Goal: Register for event/course

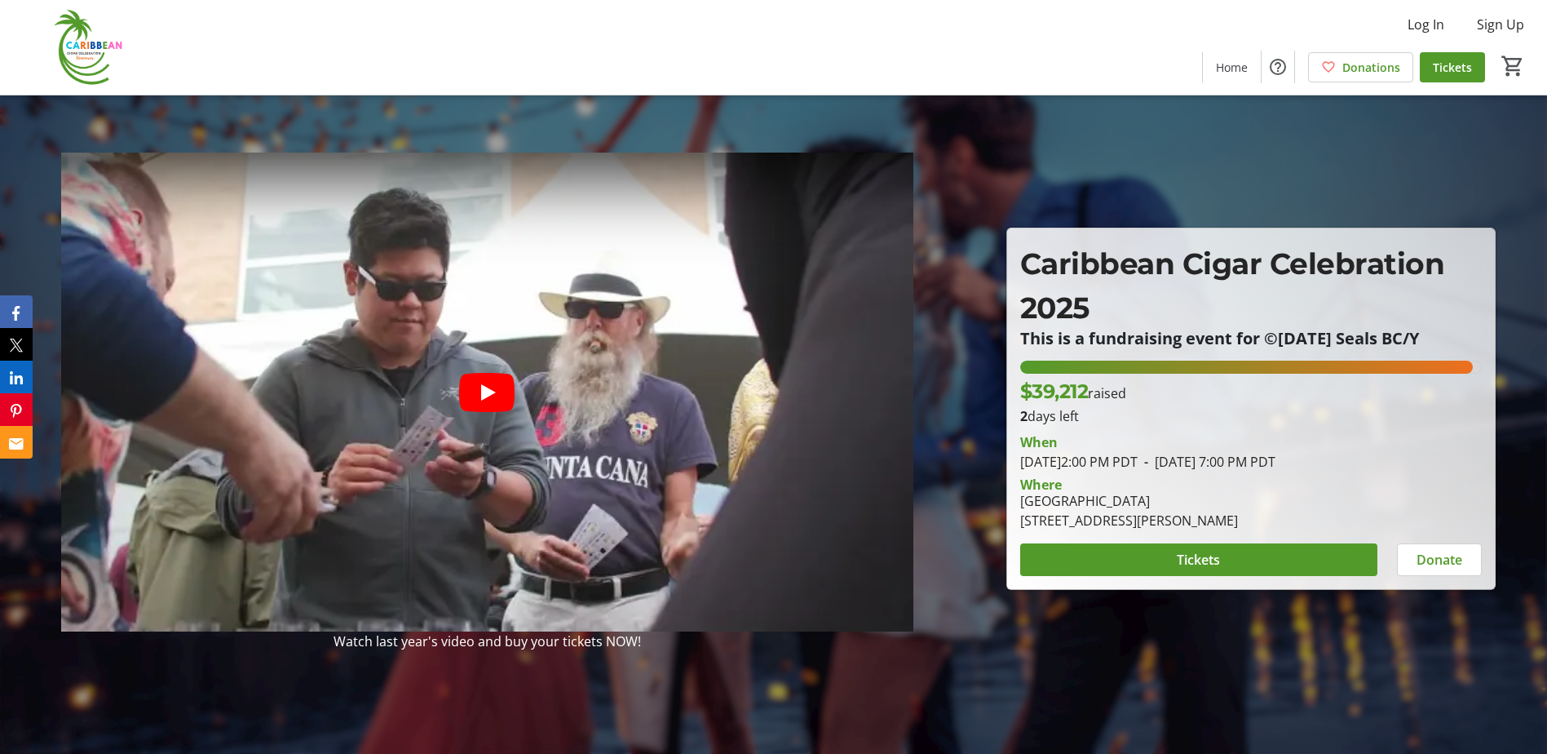
click at [1446, 61] on span "Tickets" at bounding box center [1452, 67] width 39 height 17
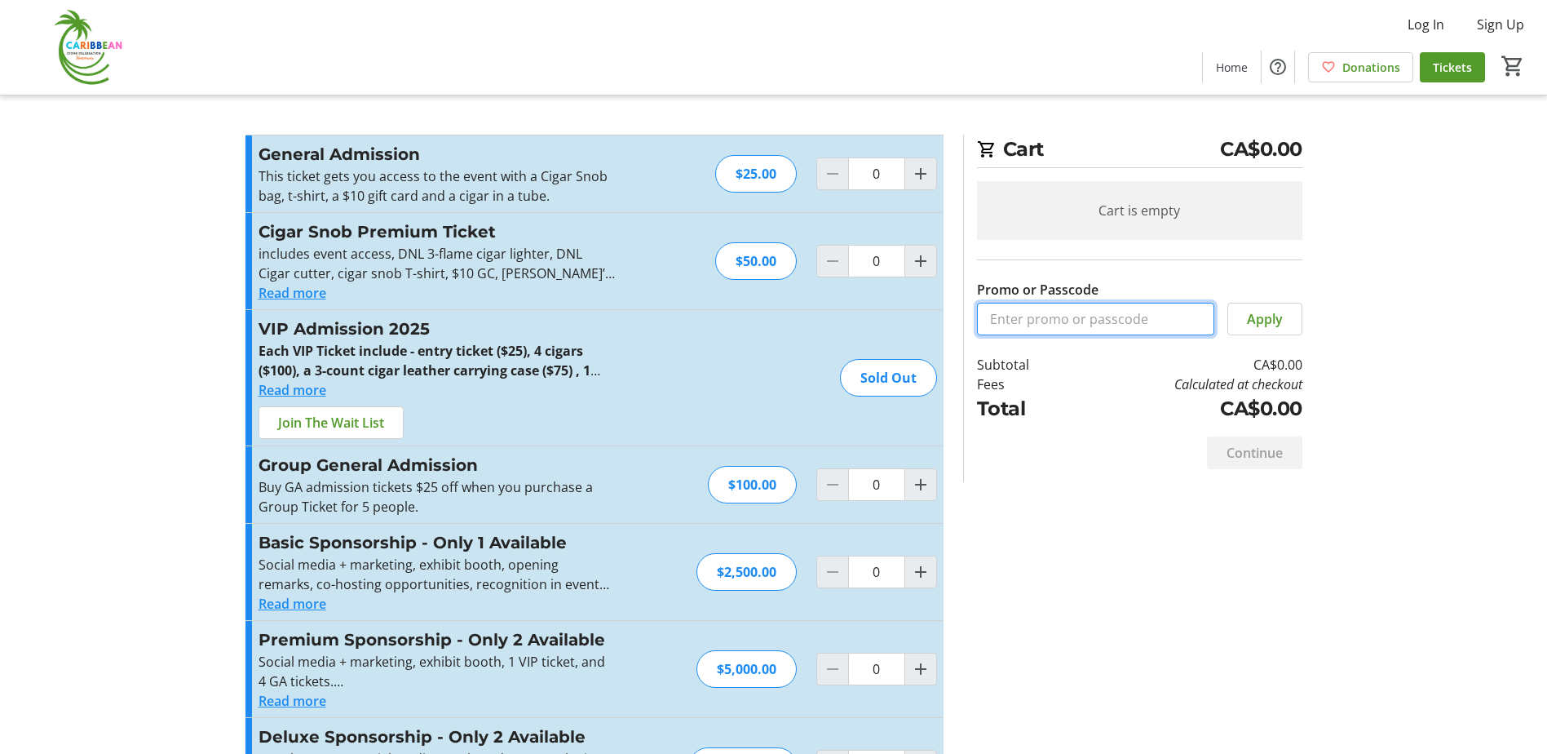
click at [980, 316] on input "Promo or Passcode" at bounding box center [1095, 319] width 237 height 33
click at [996, 318] on input "Promo or Passcode" at bounding box center [1095, 319] width 237 height 33
paste input "FreeCCC-2025"
type input "FreeCCC-2025"
click at [1255, 315] on span "Apply" at bounding box center [1265, 319] width 36 height 20
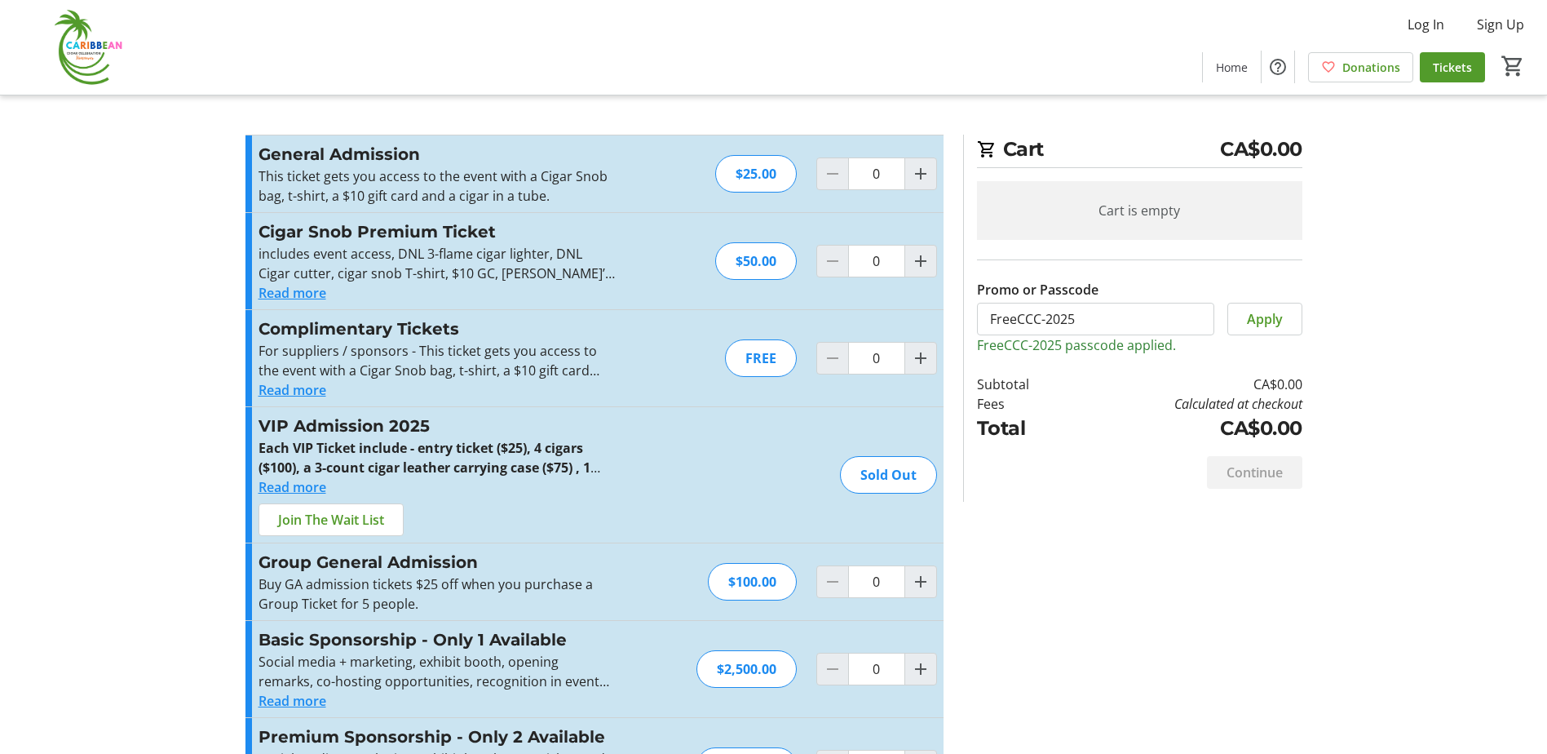
click at [920, 366] on mat-icon "Increment by one" at bounding box center [921, 358] width 20 height 20
type input "4"
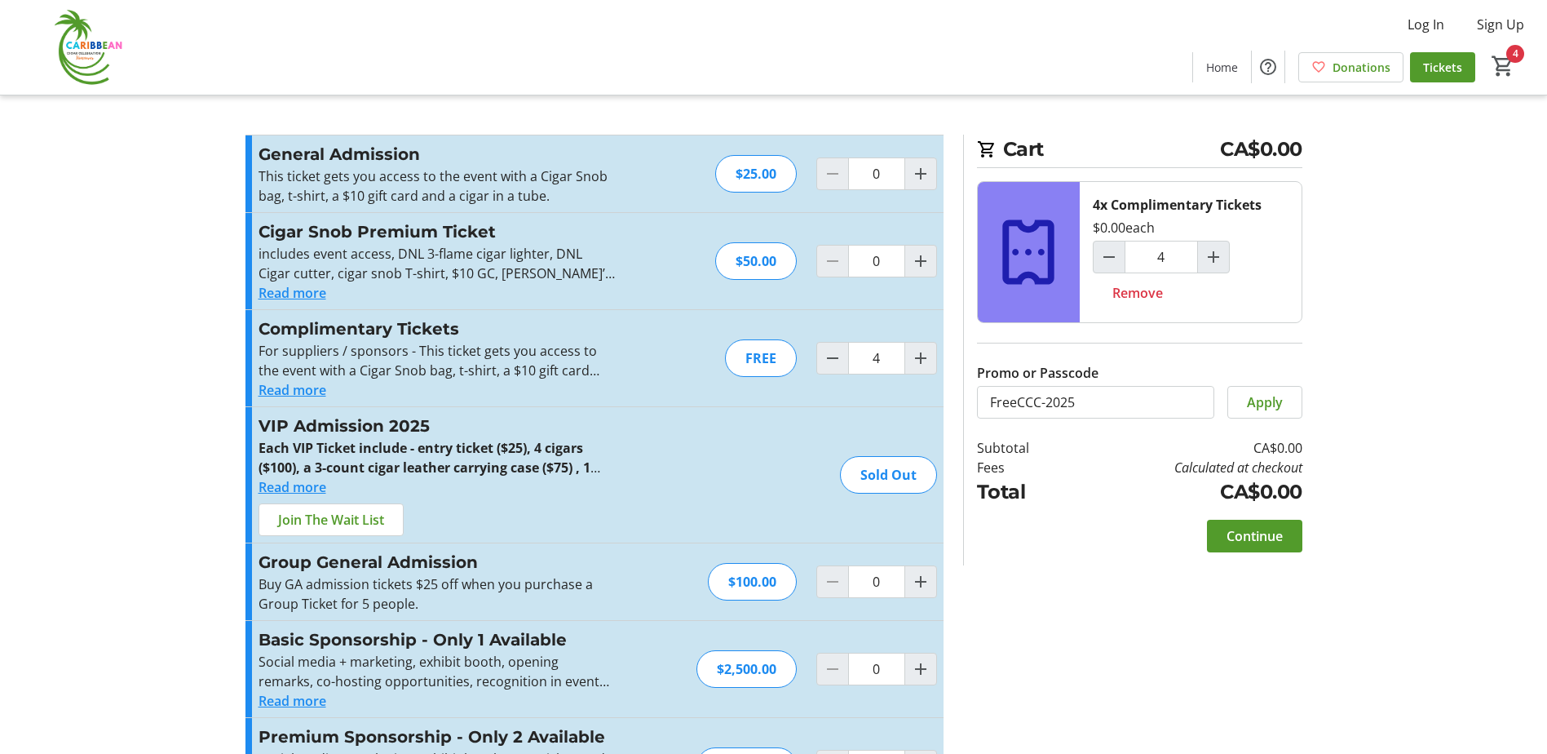
click at [1272, 523] on span at bounding box center [1254, 535] width 95 height 39
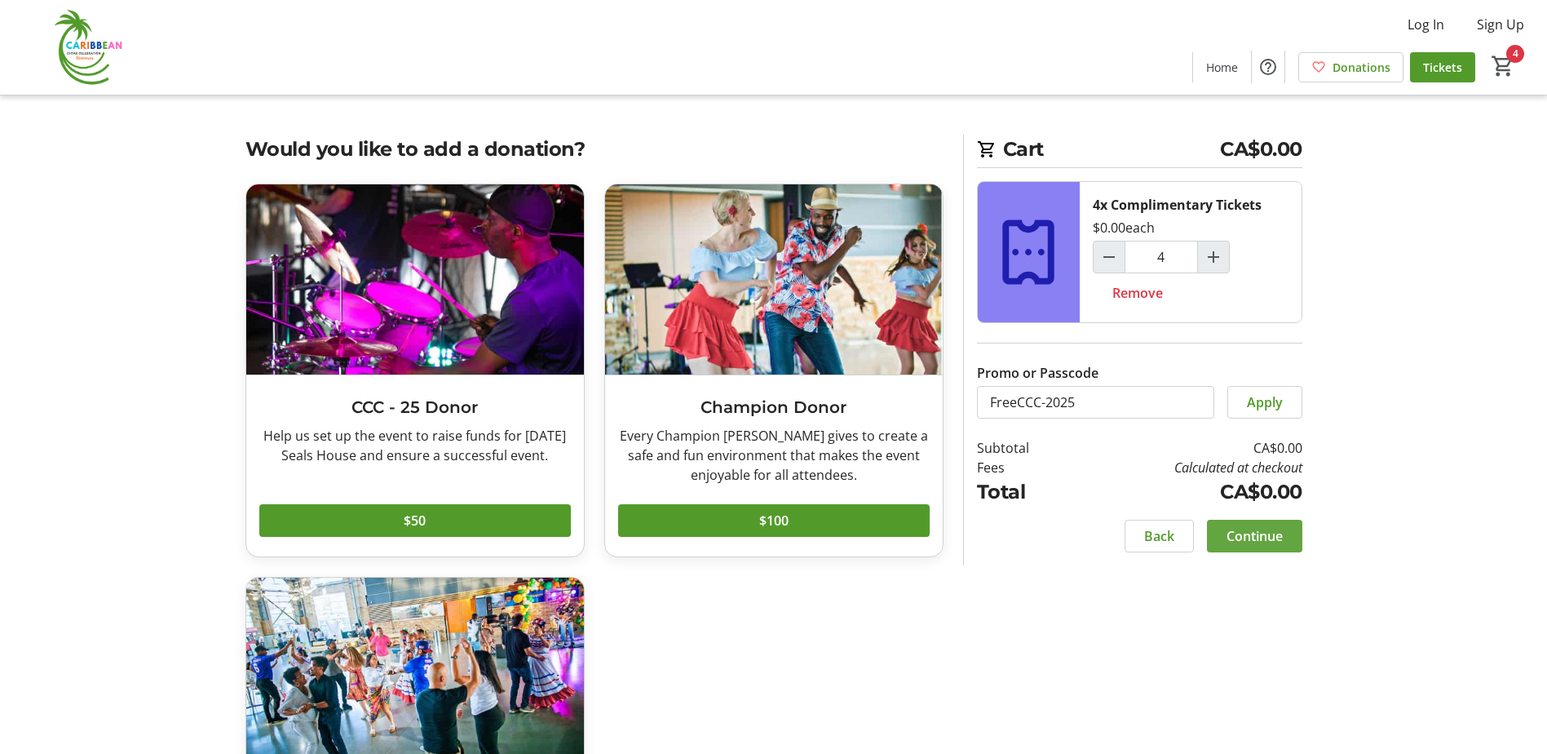
click at [1268, 533] on span "Continue" at bounding box center [1255, 536] width 56 height 20
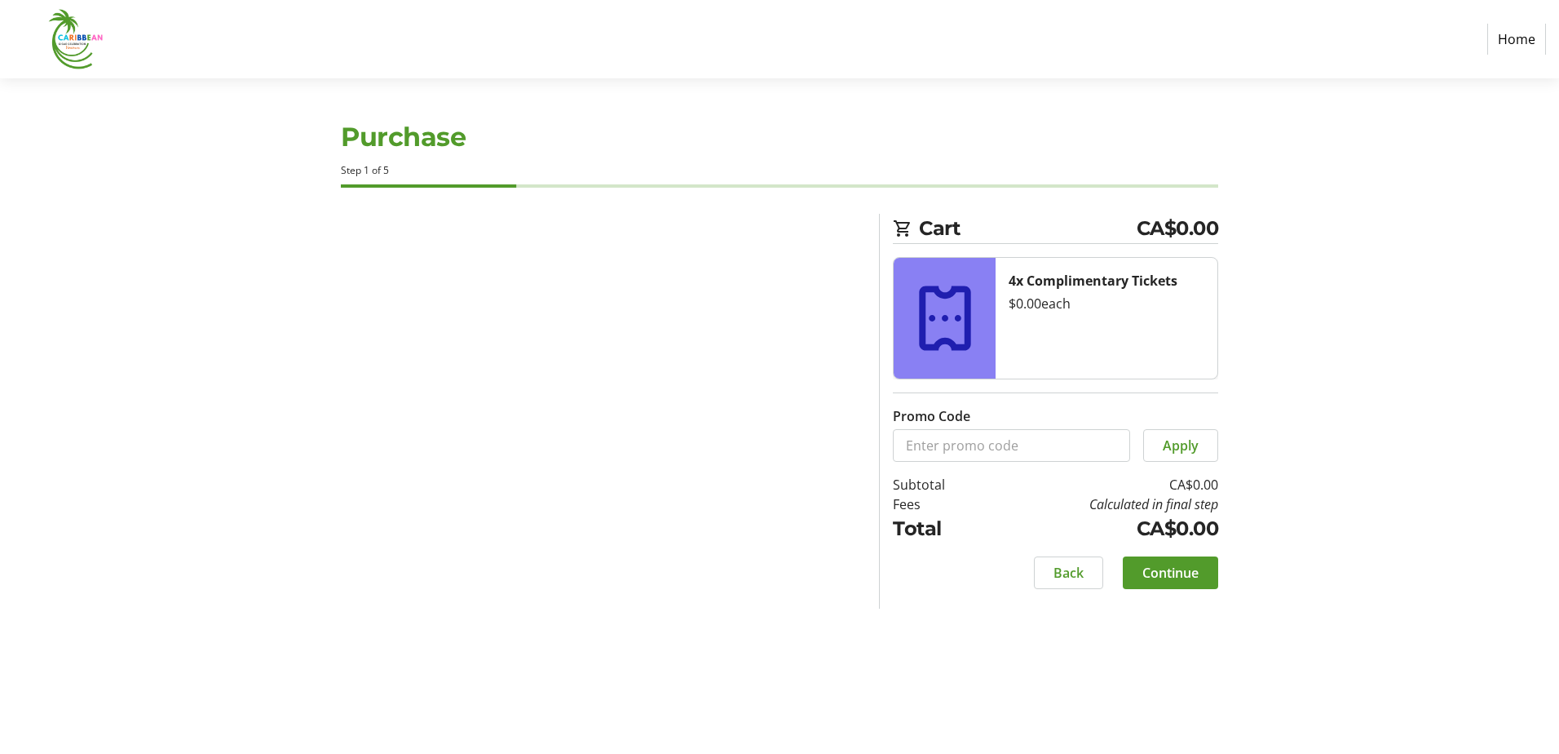
select select "CA"
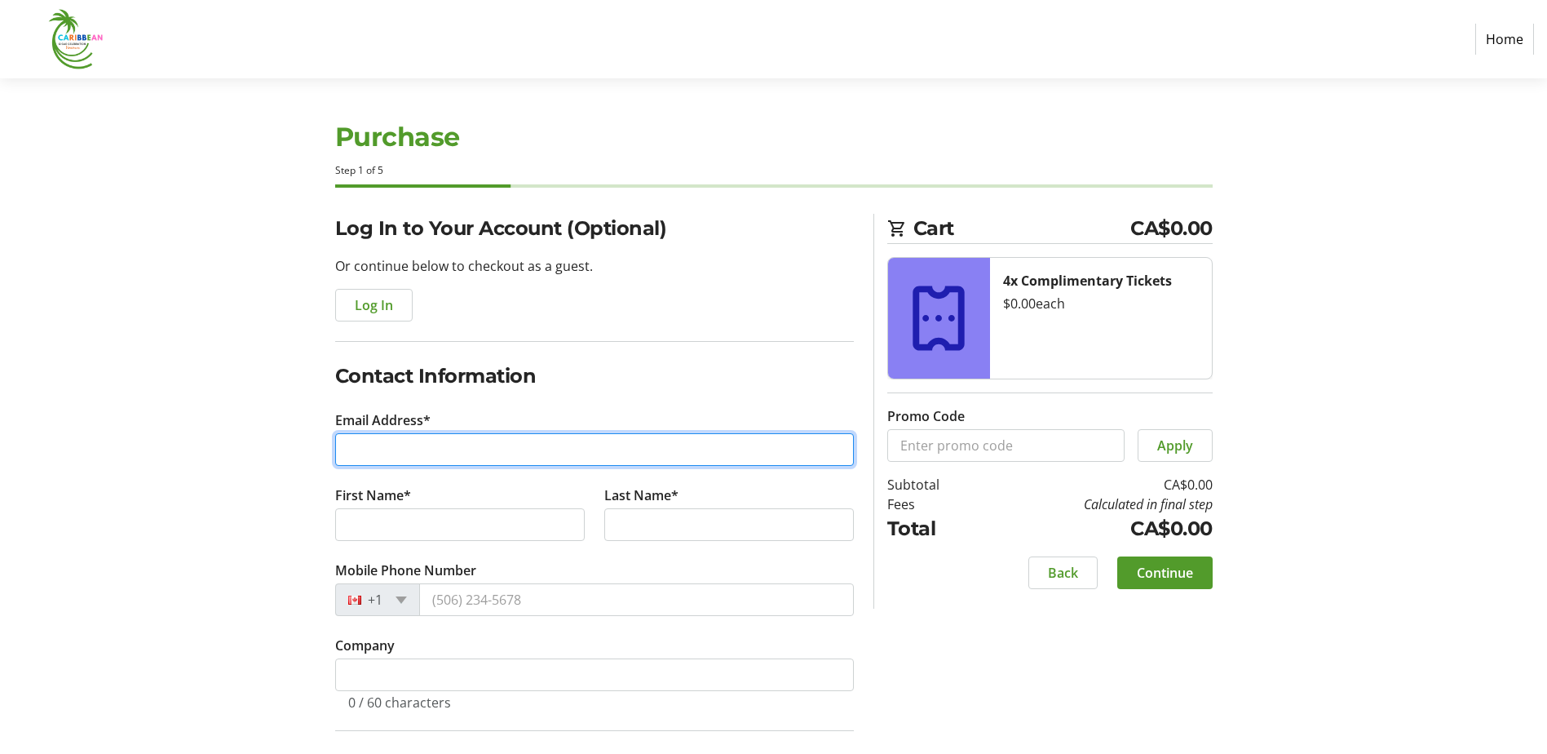
click at [354, 449] on input "Email Address*" at bounding box center [594, 449] width 519 height 33
paste input "[PERSON_NAME][EMAIL_ADDRESS][DOMAIN_NAME]"
type input "[PERSON_NAME][EMAIL_ADDRESS][DOMAIN_NAME]"
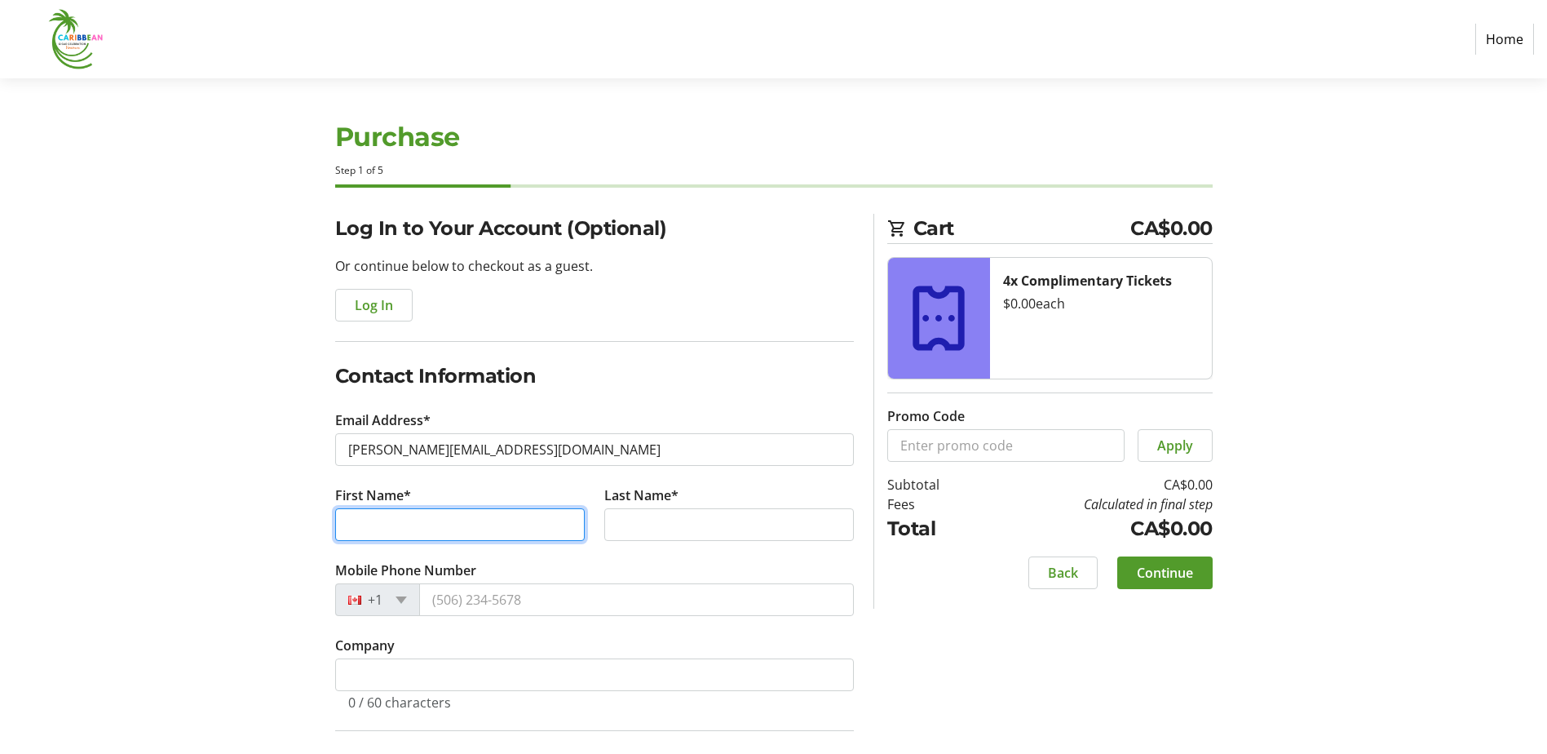
click at [361, 529] on input "First Name*" at bounding box center [460, 524] width 250 height 33
type input "[PERSON_NAME]"
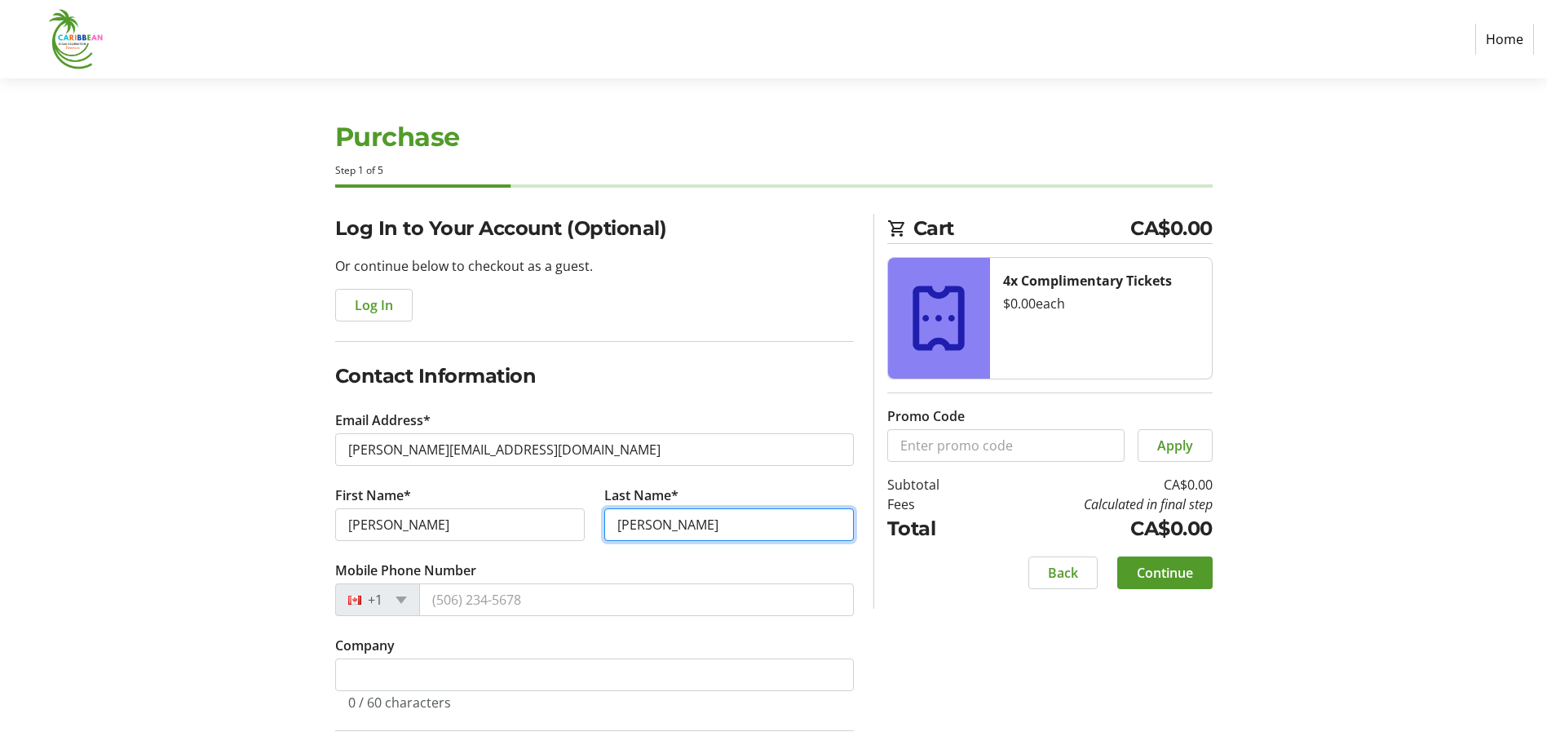
type input "[PERSON_NAME]"
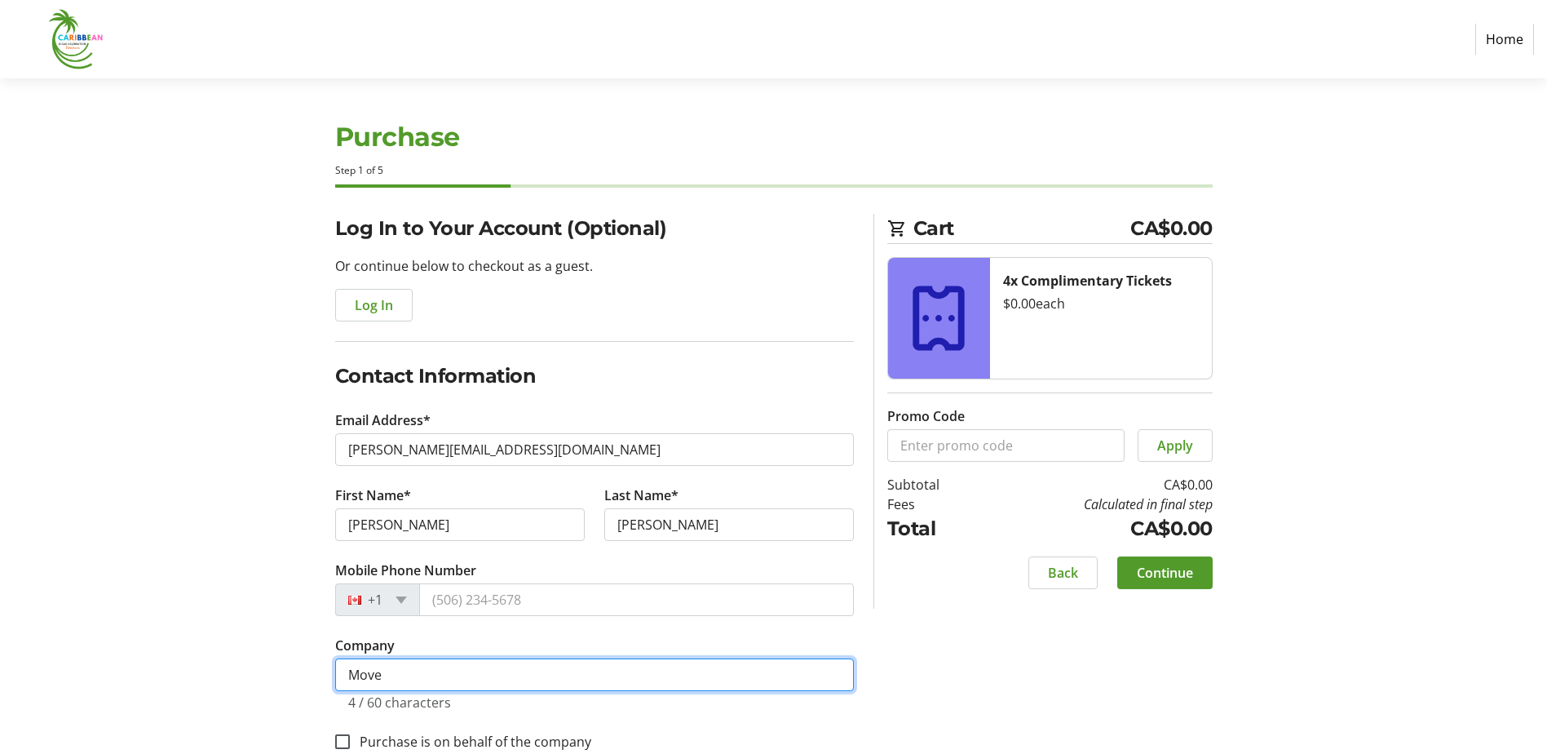
click at [399, 673] on input "Move" at bounding box center [594, 674] width 519 height 33
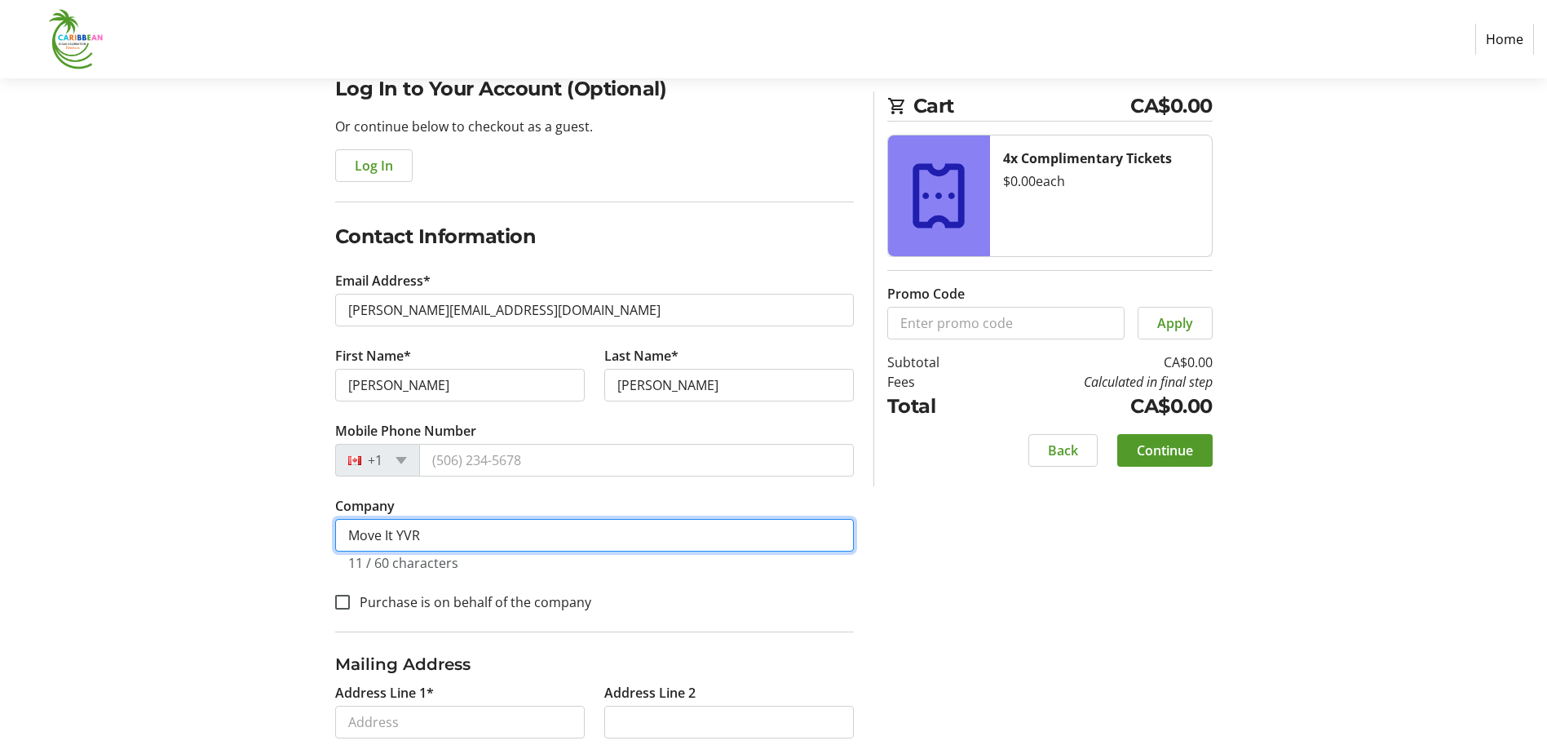
scroll to position [163, 0]
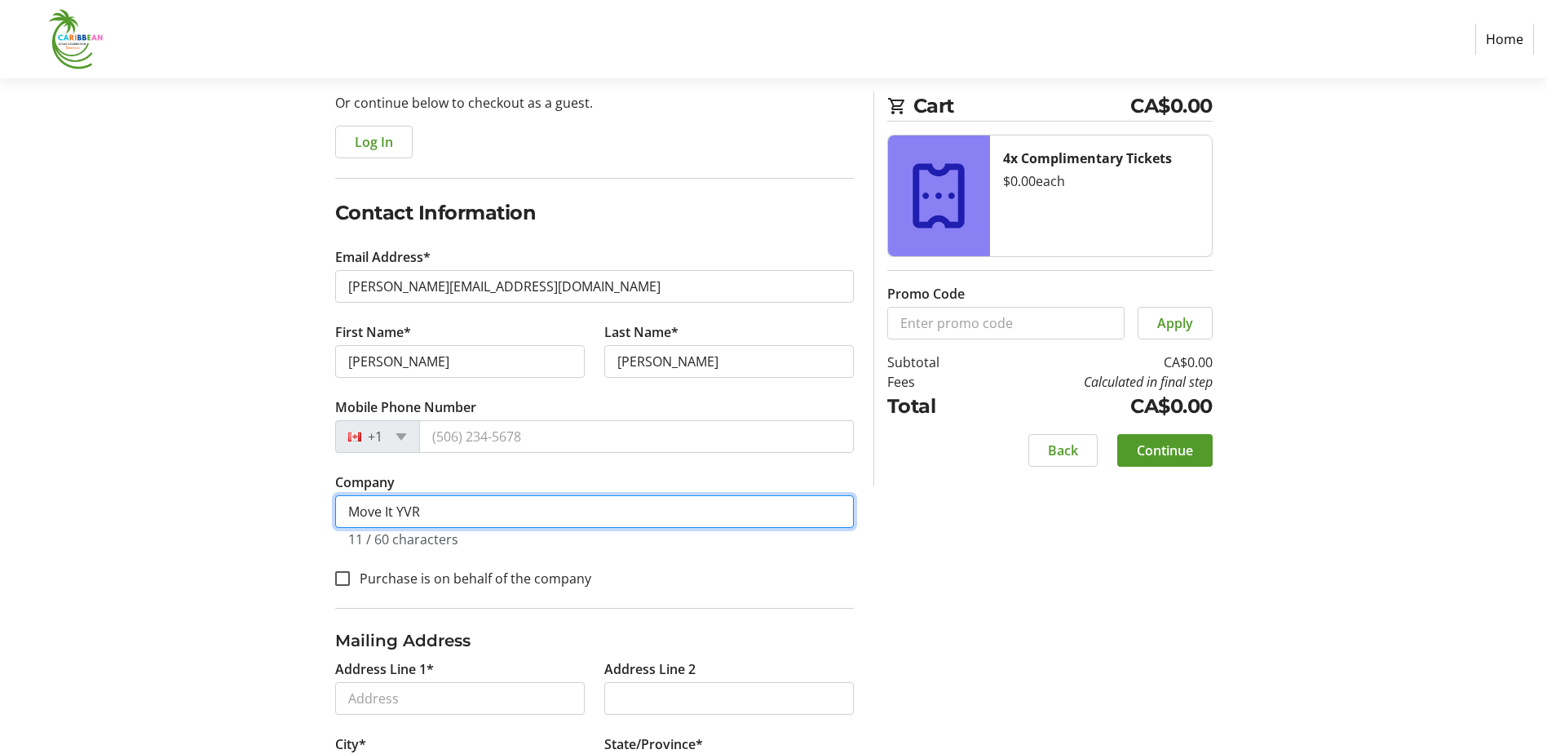
type input "Move It YVR"
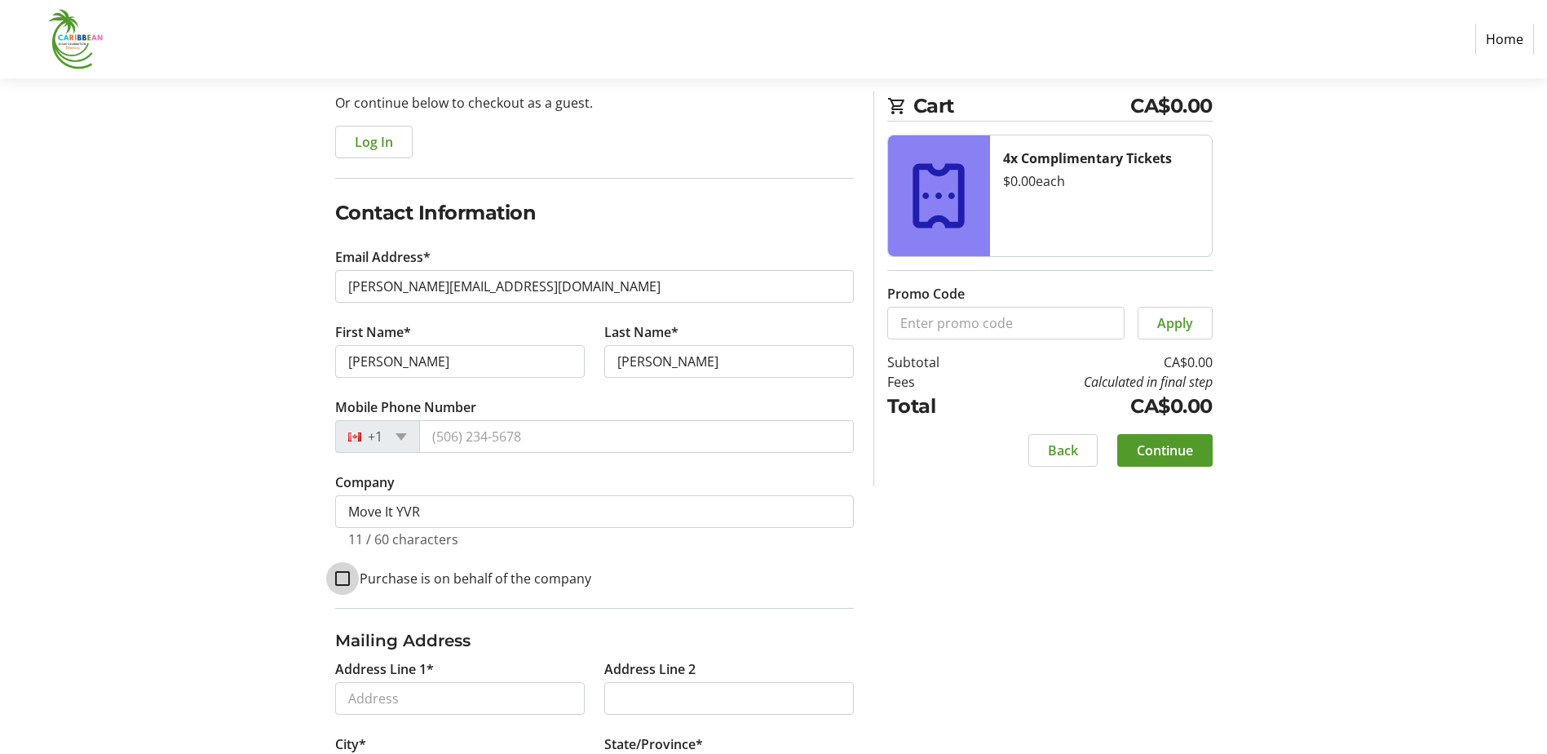
click at [340, 571] on input "Purchase is on behalf of the company" at bounding box center [342, 578] width 15 height 15
checkbox input "true"
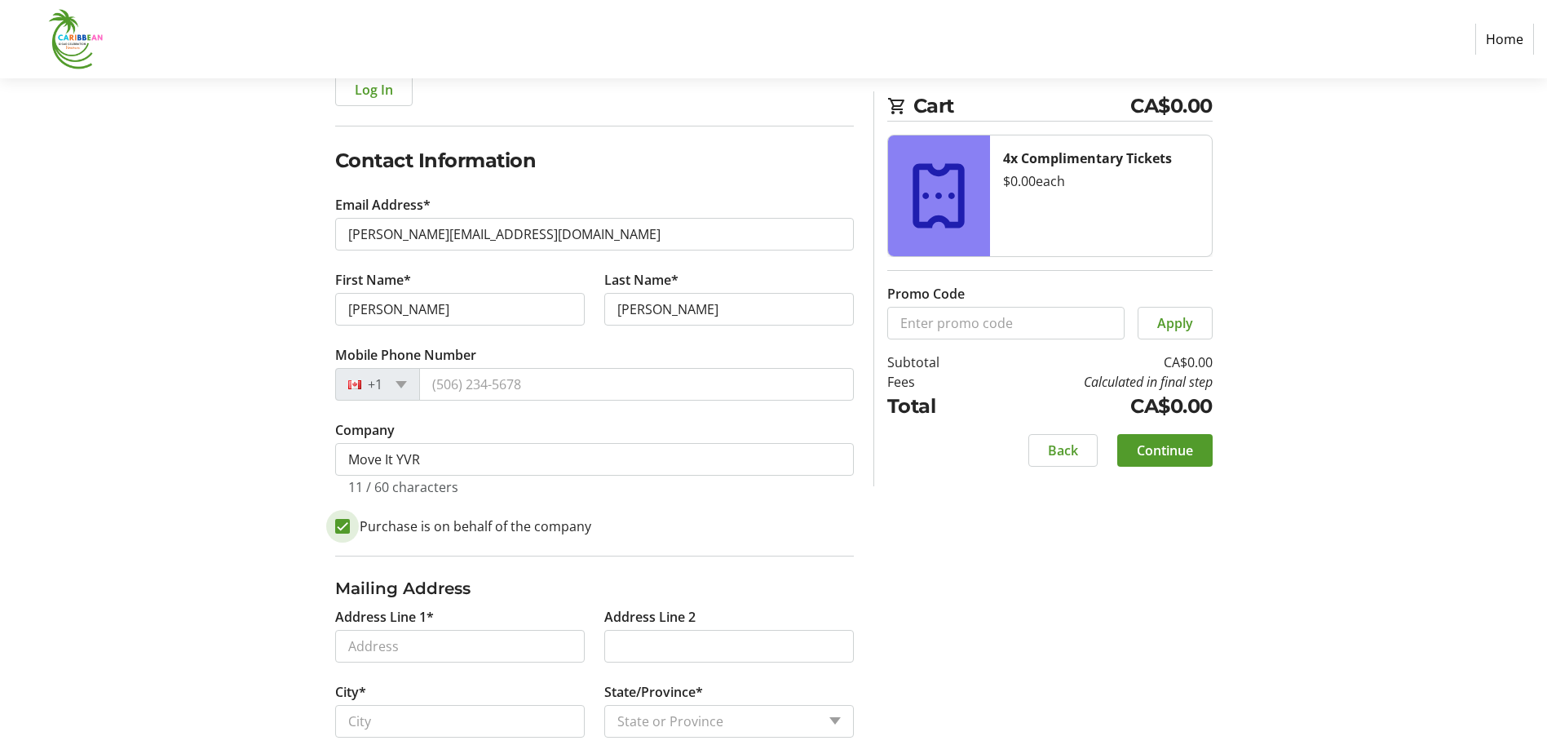
scroll to position [245, 0]
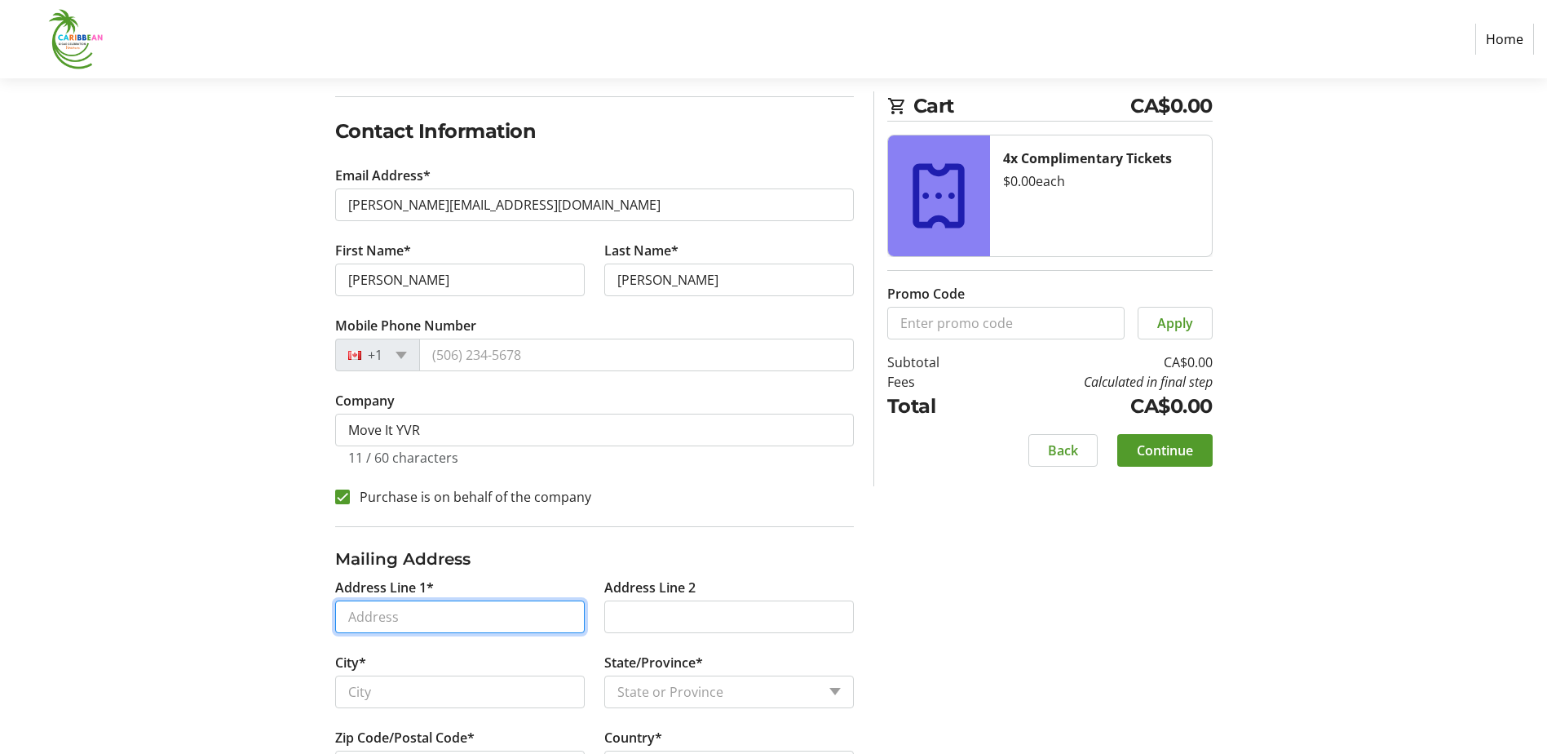
click at [409, 617] on input "Address Line 1*" at bounding box center [460, 616] width 250 height 33
type input "[STREET_ADDRESS][PERSON_NAME]"
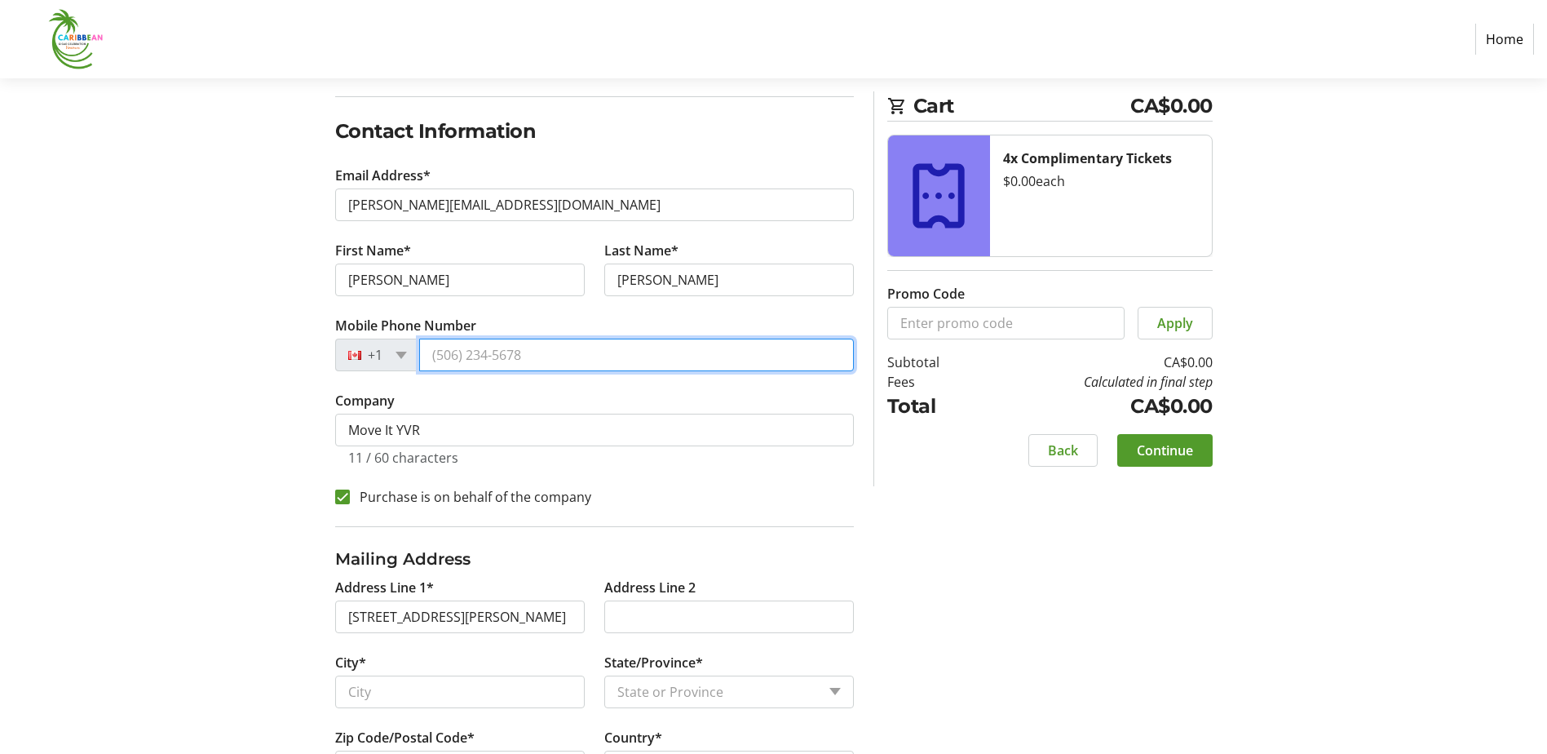
type input "[PHONE_NUMBER]"
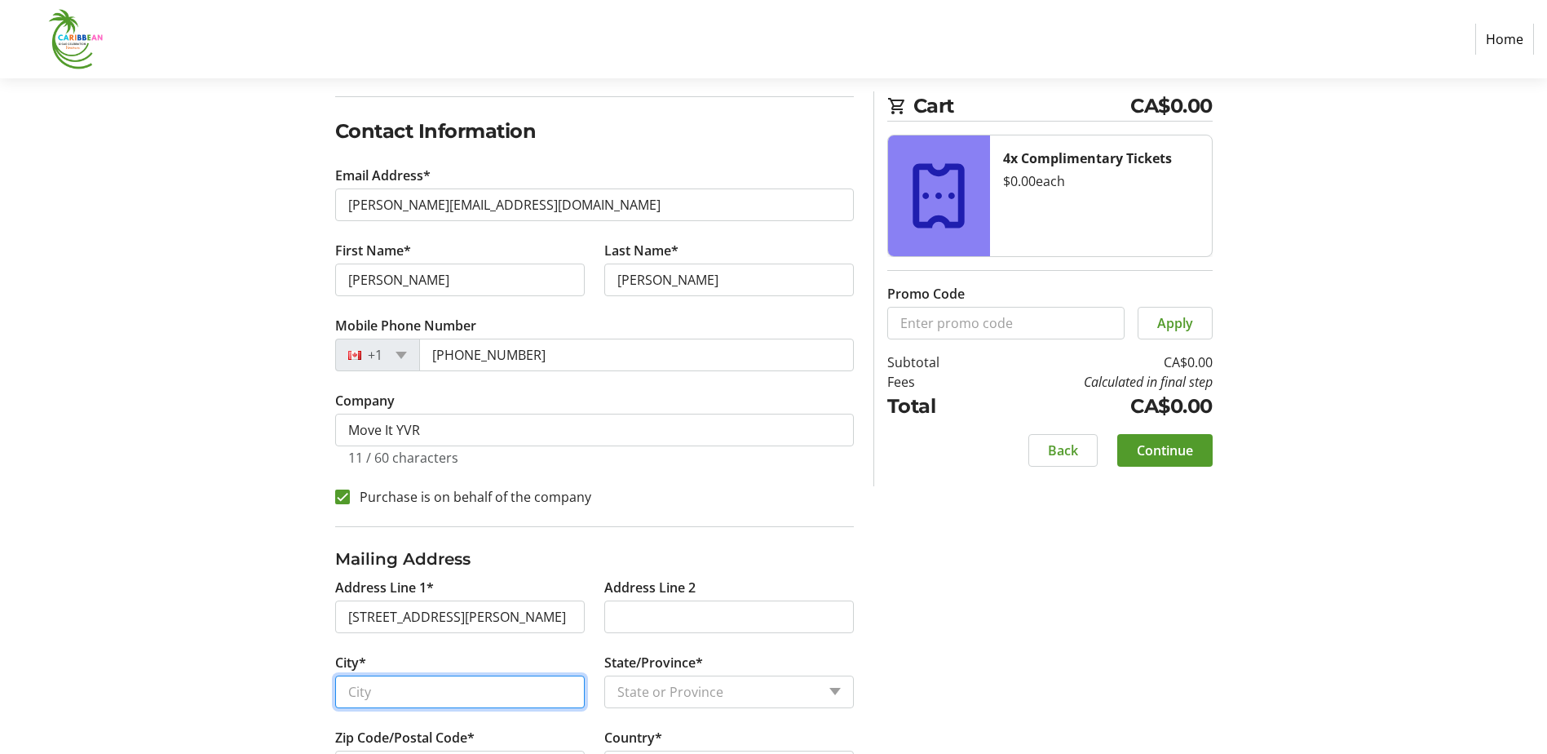
type input "[GEOGRAPHIC_DATA]"
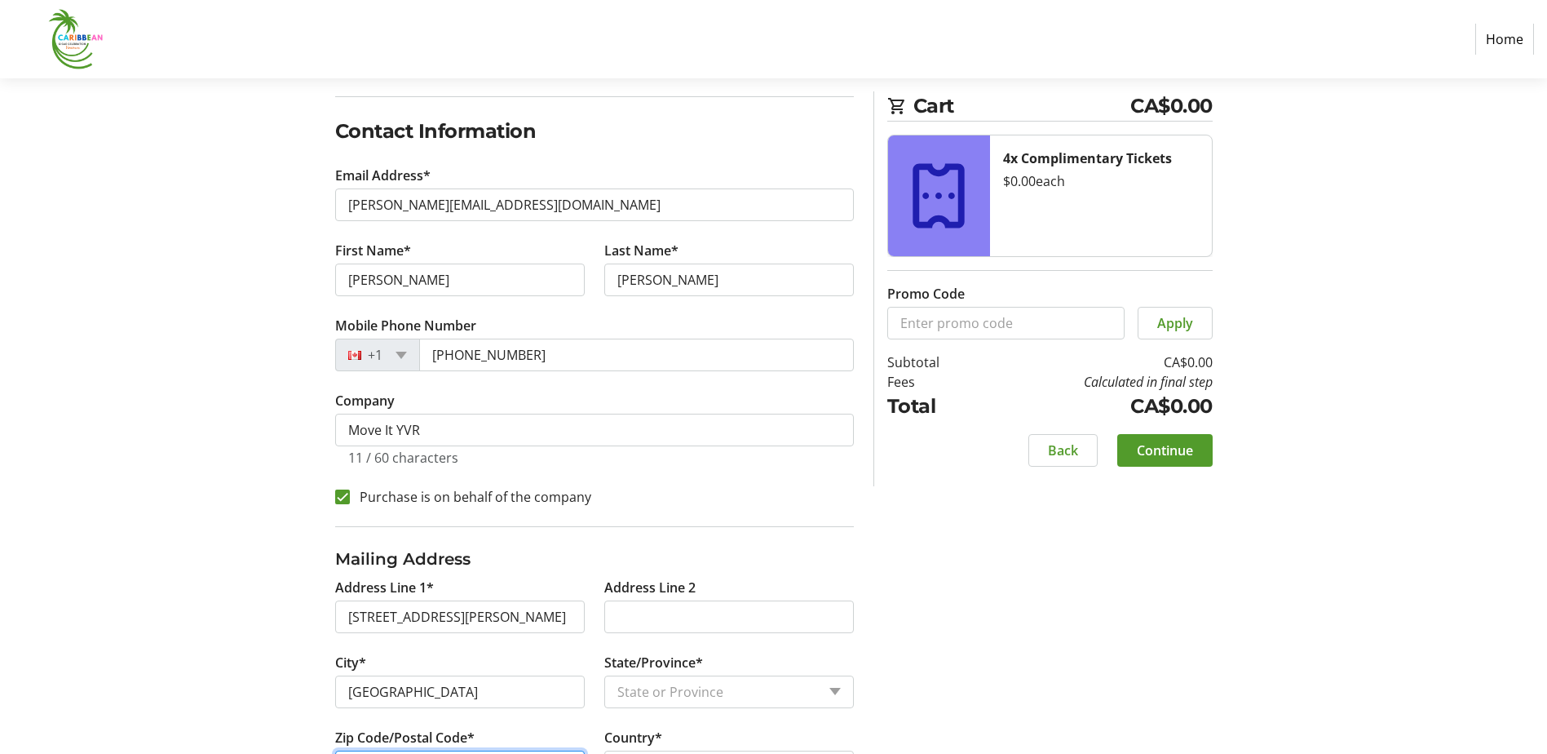
type input "V6E 4A4"
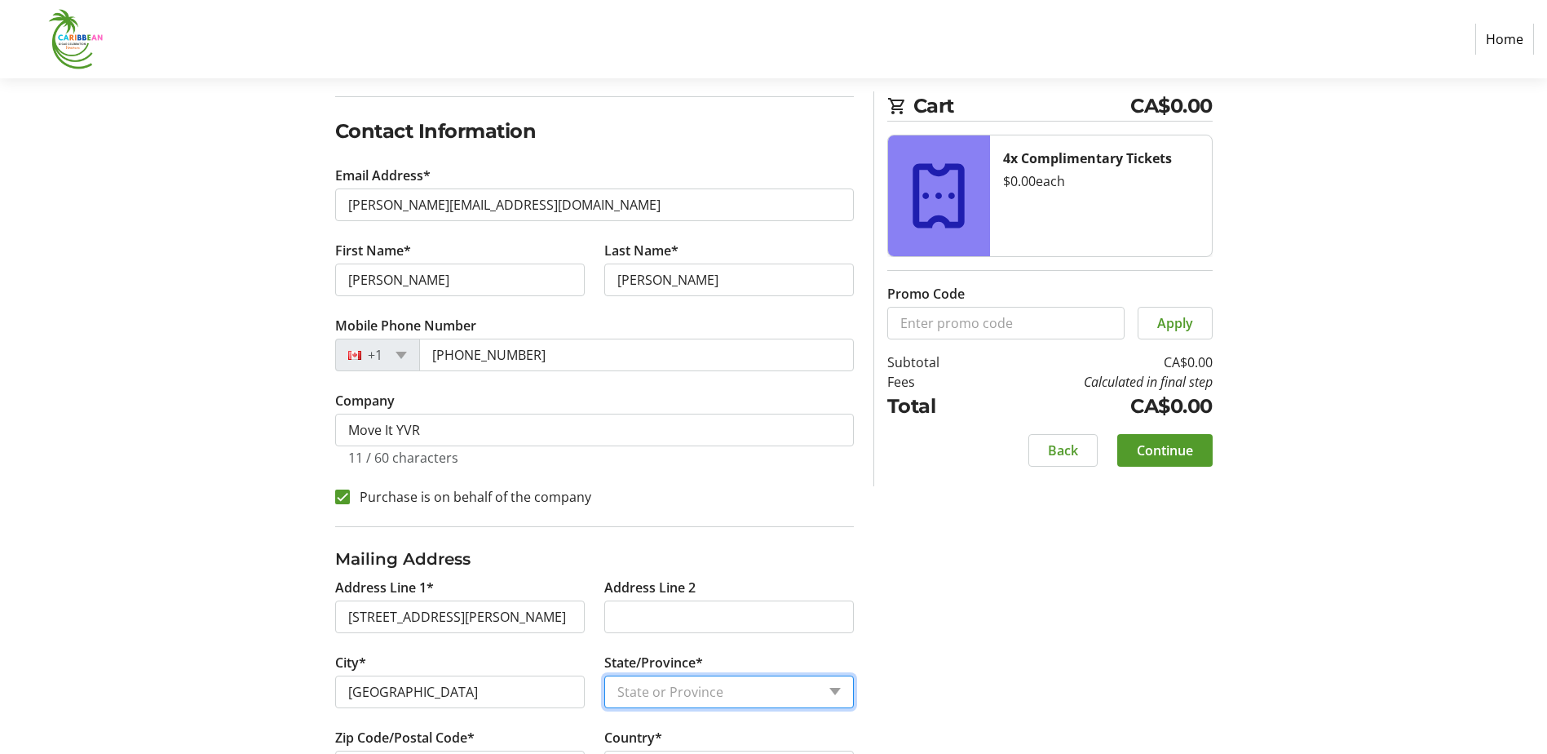
select select "BC"
click at [270, 657] on div "Log In to Your Account (Optional) Or continue below to checkout as a guest. Log…" at bounding box center [774, 395] width 1077 height 853
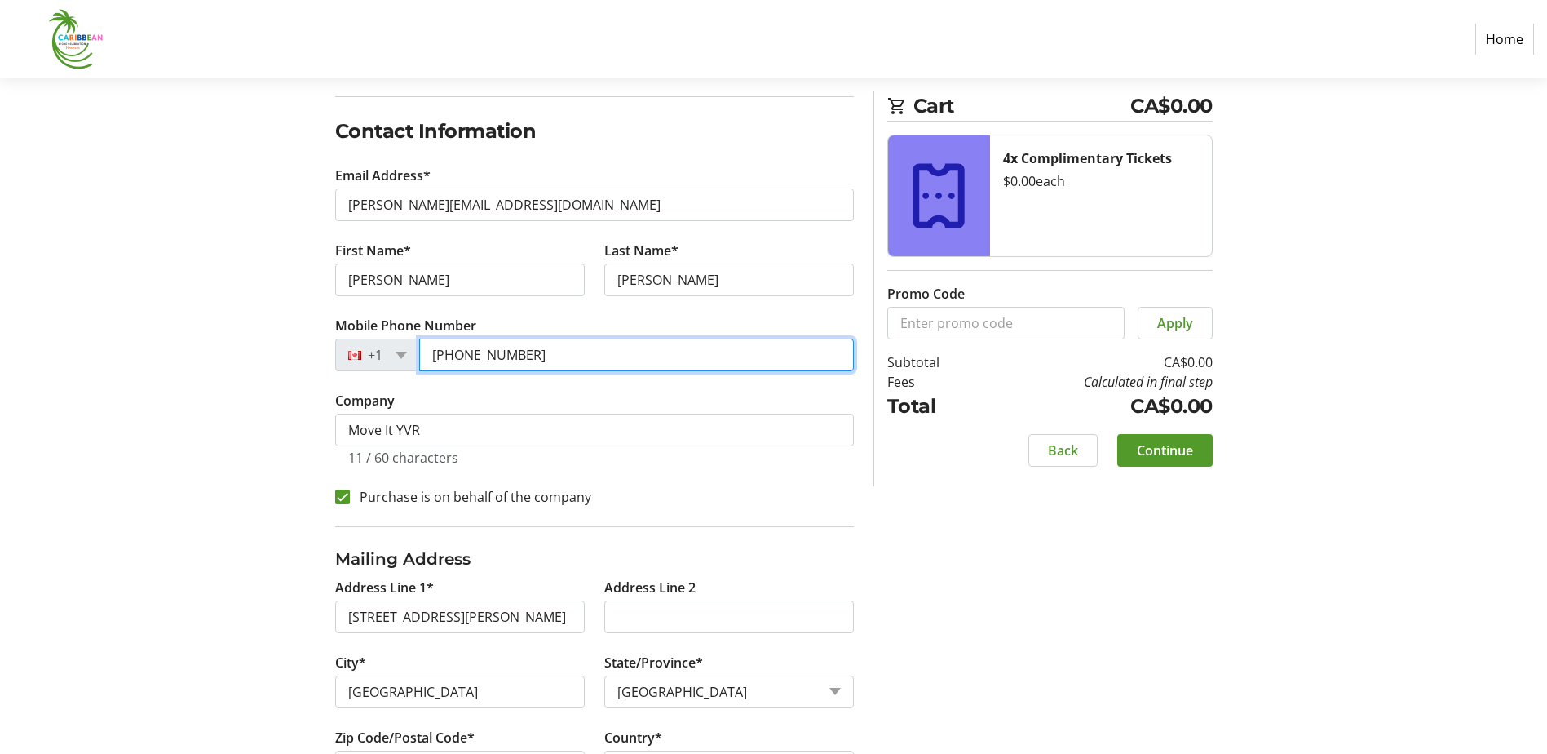
drag, startPoint x: 546, startPoint y: 347, endPoint x: 387, endPoint y: 365, distance: 159.2
click at [387, 365] on div "[PHONE_NUMBER]" at bounding box center [594, 354] width 519 height 33
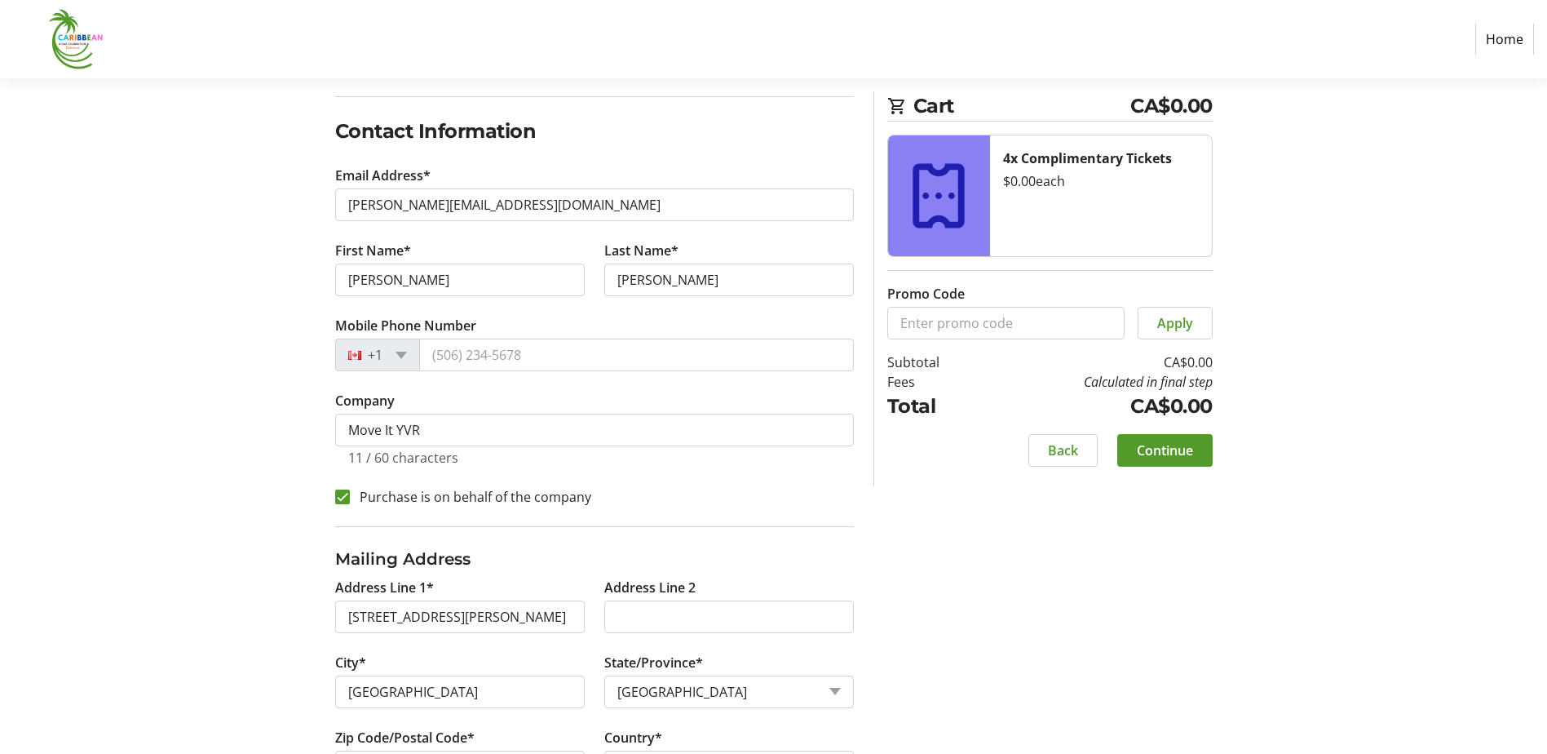
click at [204, 493] on section "Purchase Step 1 of 5 Cart CA$0.00 4x Complimentary Tickets $0.00 each Promo Cod…" at bounding box center [773, 328] width 1547 height 989
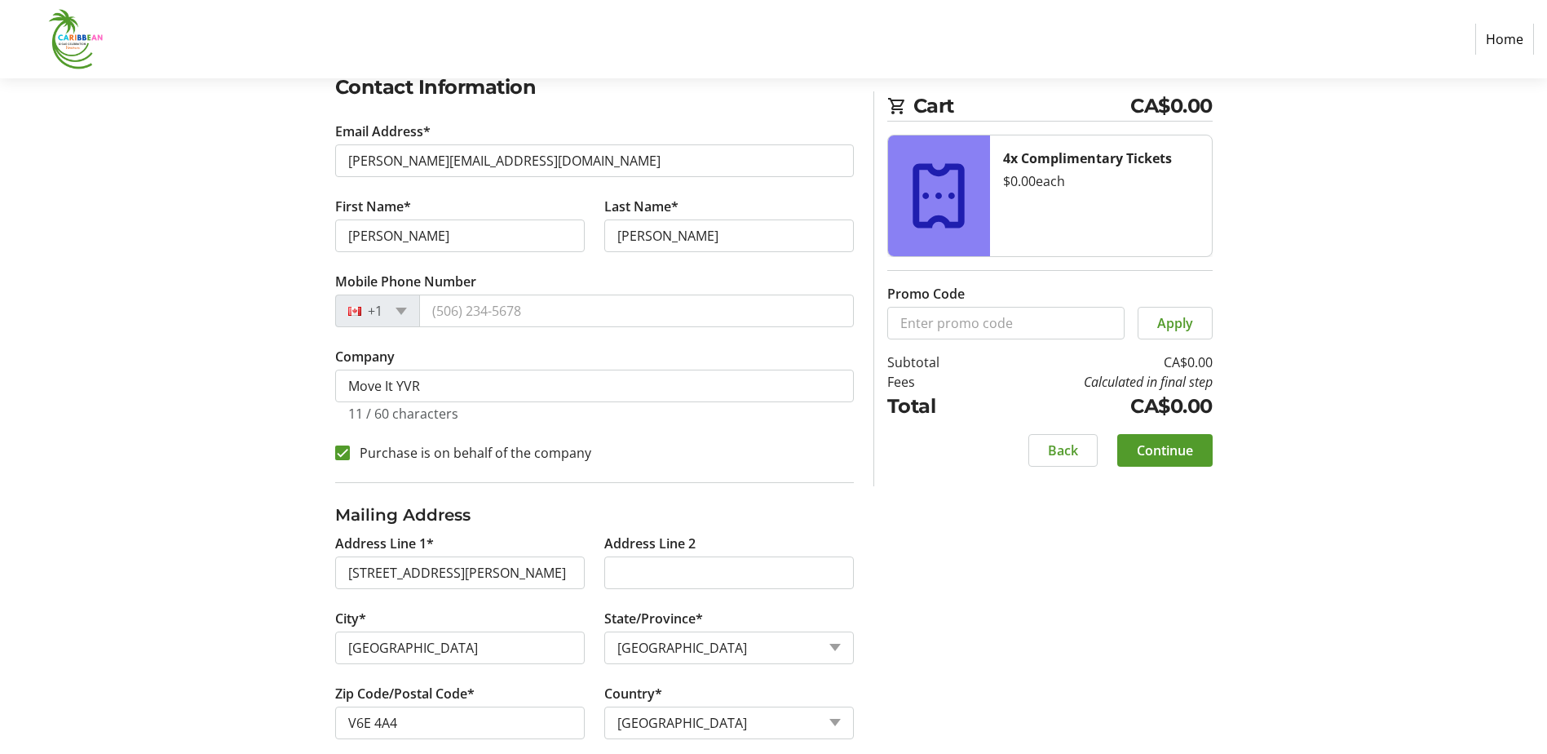
scroll to position [313, 0]
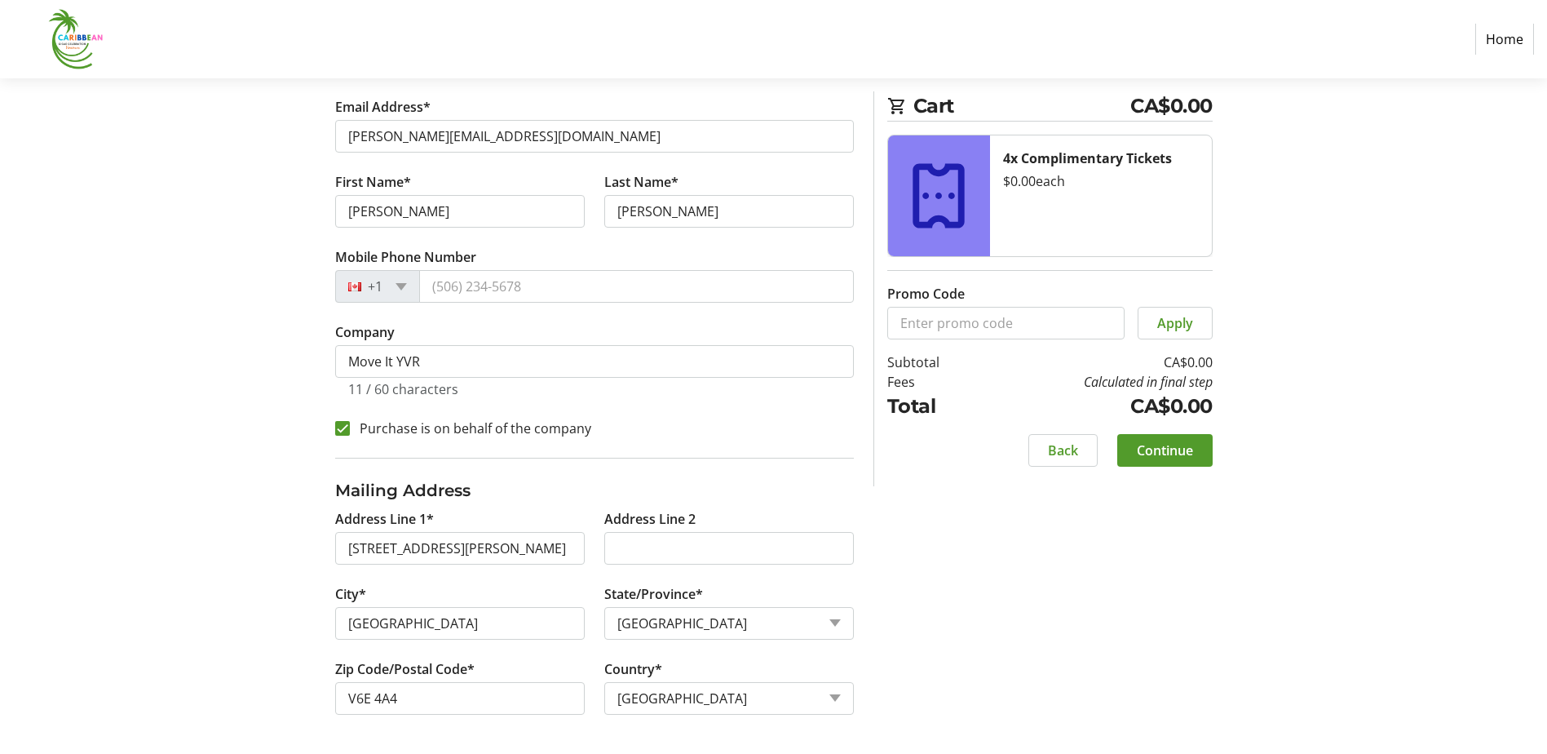
click at [1159, 453] on span "Continue" at bounding box center [1165, 450] width 56 height 20
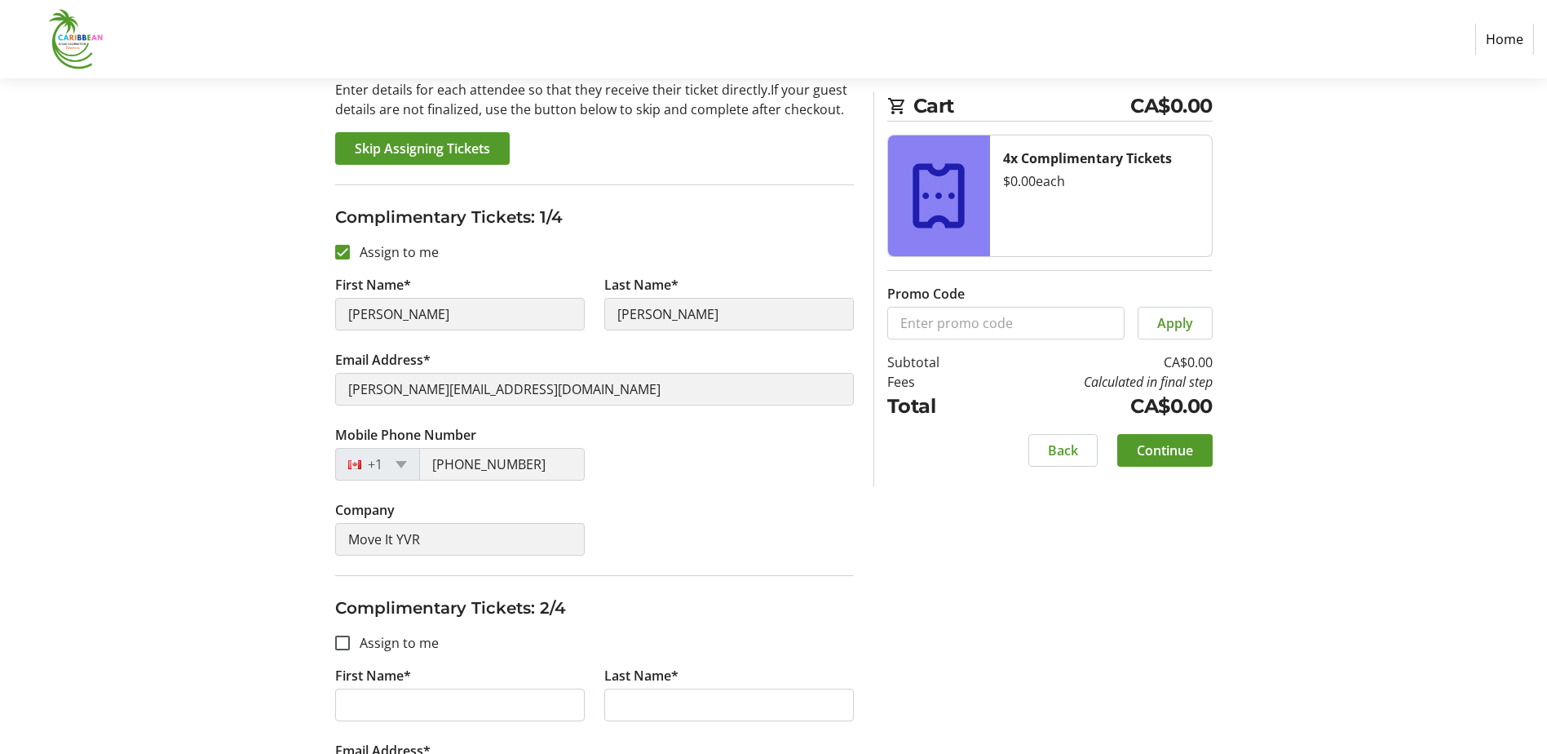
scroll to position [82, 0]
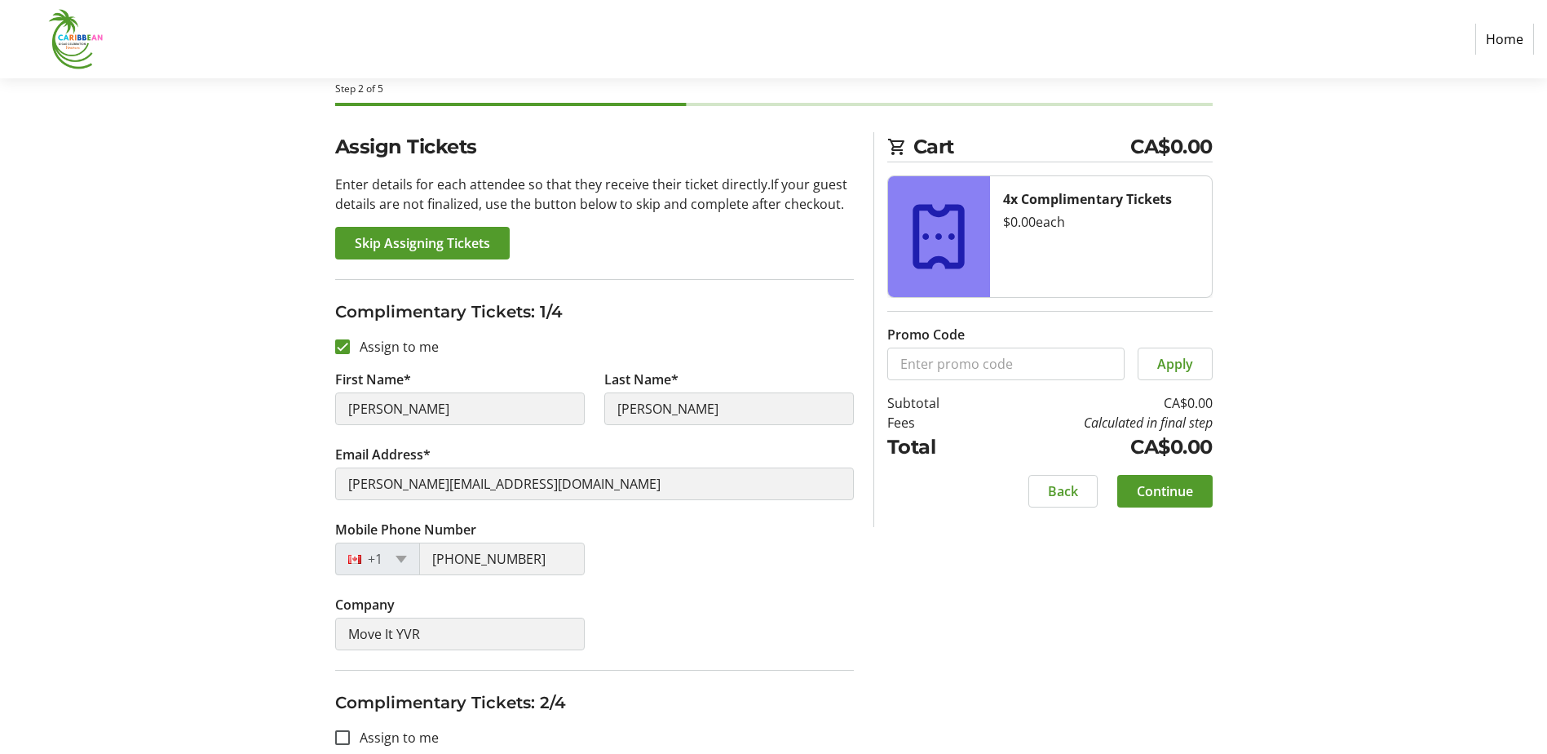
click at [402, 247] on span "Skip Assigning Tickets" at bounding box center [422, 243] width 135 height 20
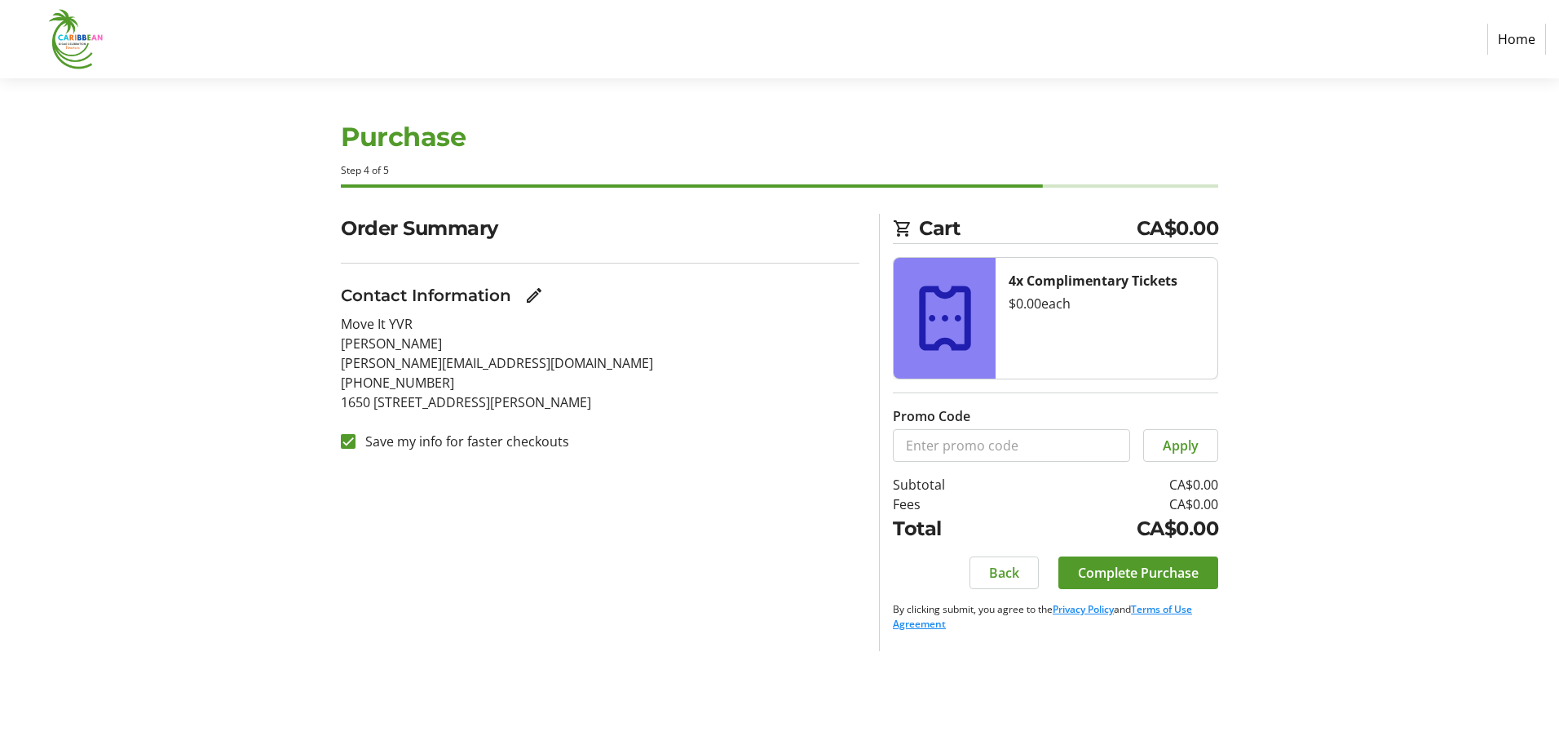
click at [534, 293] on mat-icon "Edit Contact Information" at bounding box center [534, 295] width 20 height 20
select select "BC"
select select "CA"
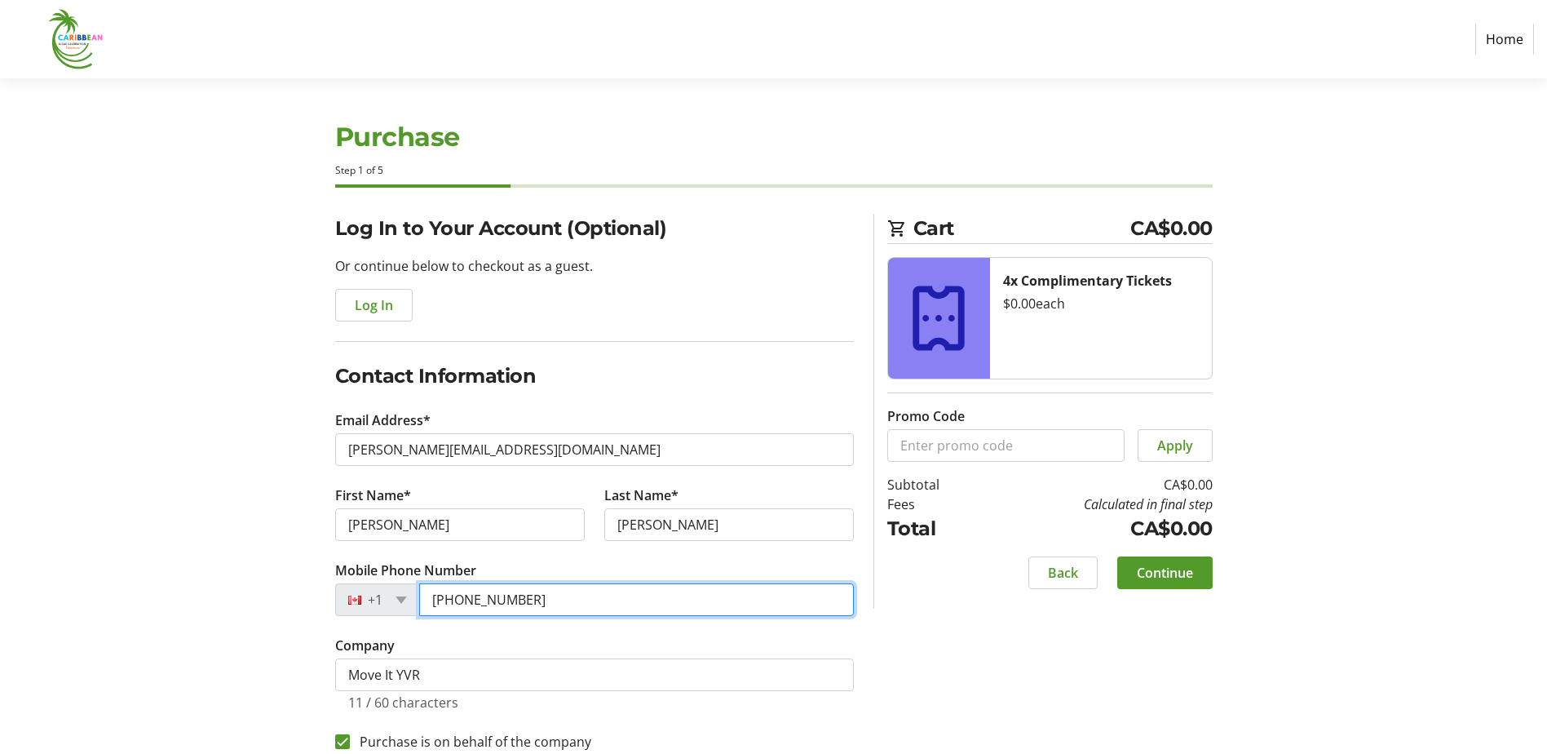
drag, startPoint x: 534, startPoint y: 601, endPoint x: 378, endPoint y: 609, distance: 156.0
click at [380, 613] on div "[PHONE_NUMBER]" at bounding box center [594, 599] width 519 height 33
click at [1155, 567] on span "Continue" at bounding box center [1165, 573] width 56 height 20
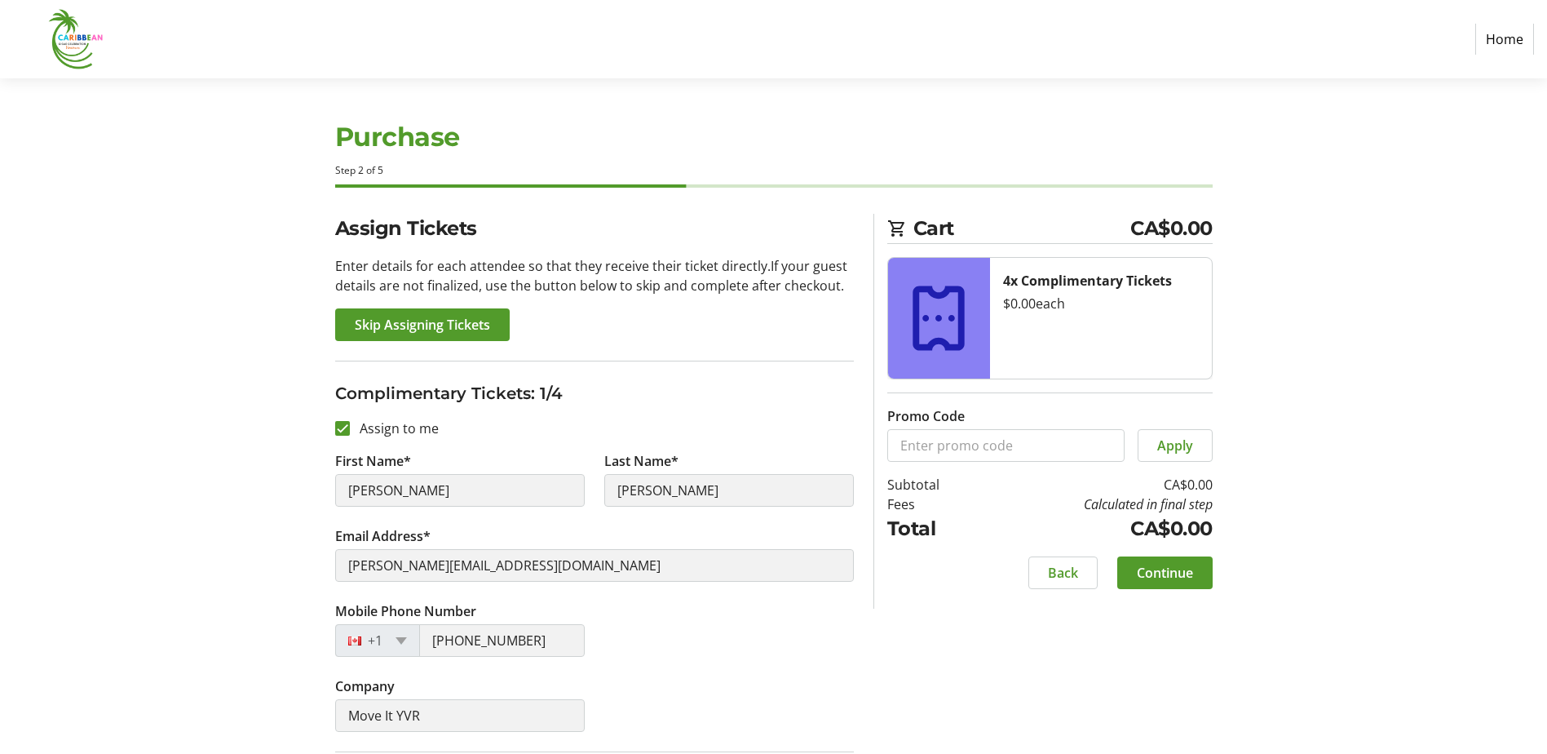
click at [405, 644] on div "[PHONE_NUMBER]" at bounding box center [460, 640] width 250 height 33
click at [341, 429] on input "Assign to me" at bounding box center [342, 428] width 15 height 15
checkbox input "false"
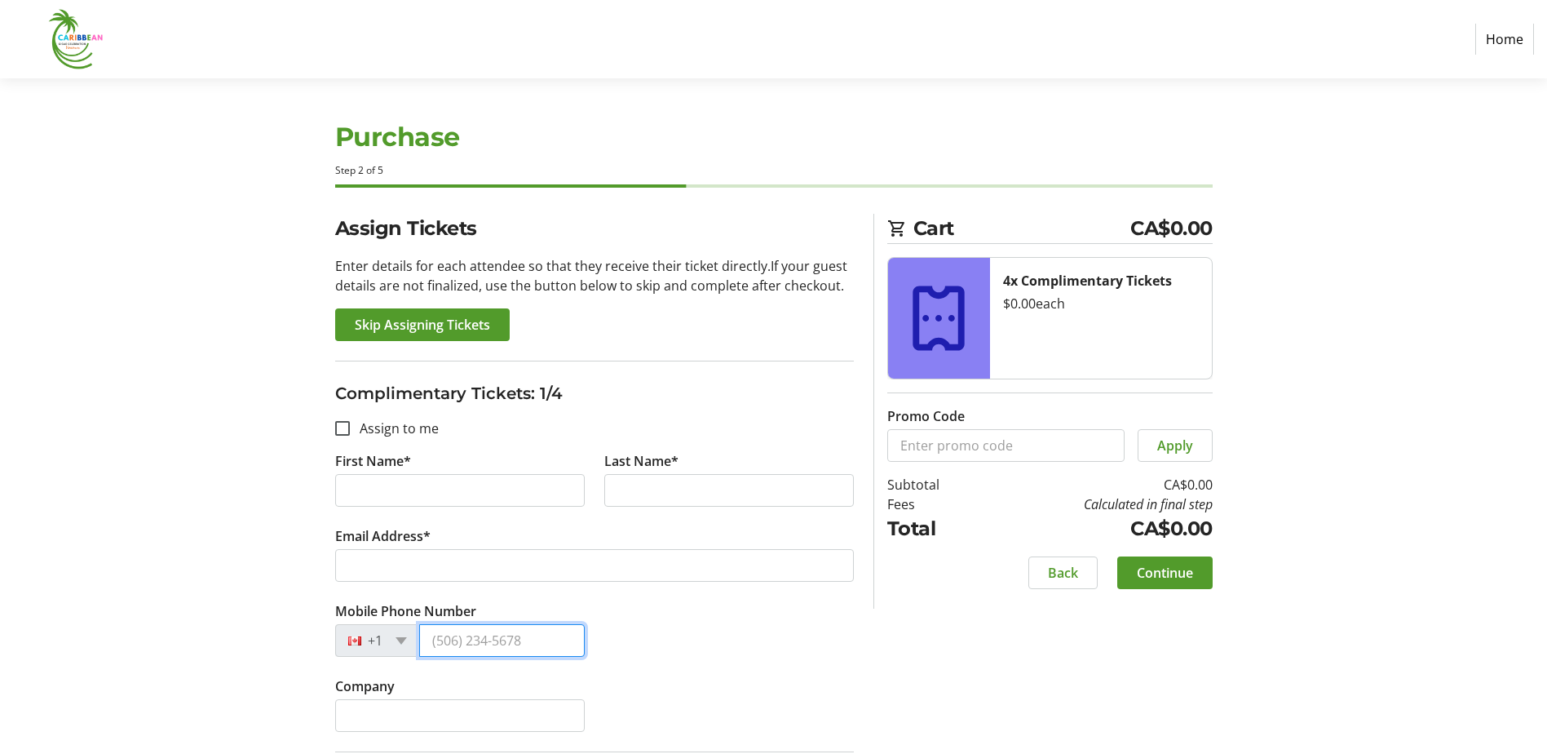
drag, startPoint x: 520, startPoint y: 641, endPoint x: 382, endPoint y: 642, distance: 137.8
click at [382, 642] on div "+1" at bounding box center [460, 640] width 250 height 33
click at [402, 327] on span "Skip Assigning Tickets" at bounding box center [422, 325] width 135 height 20
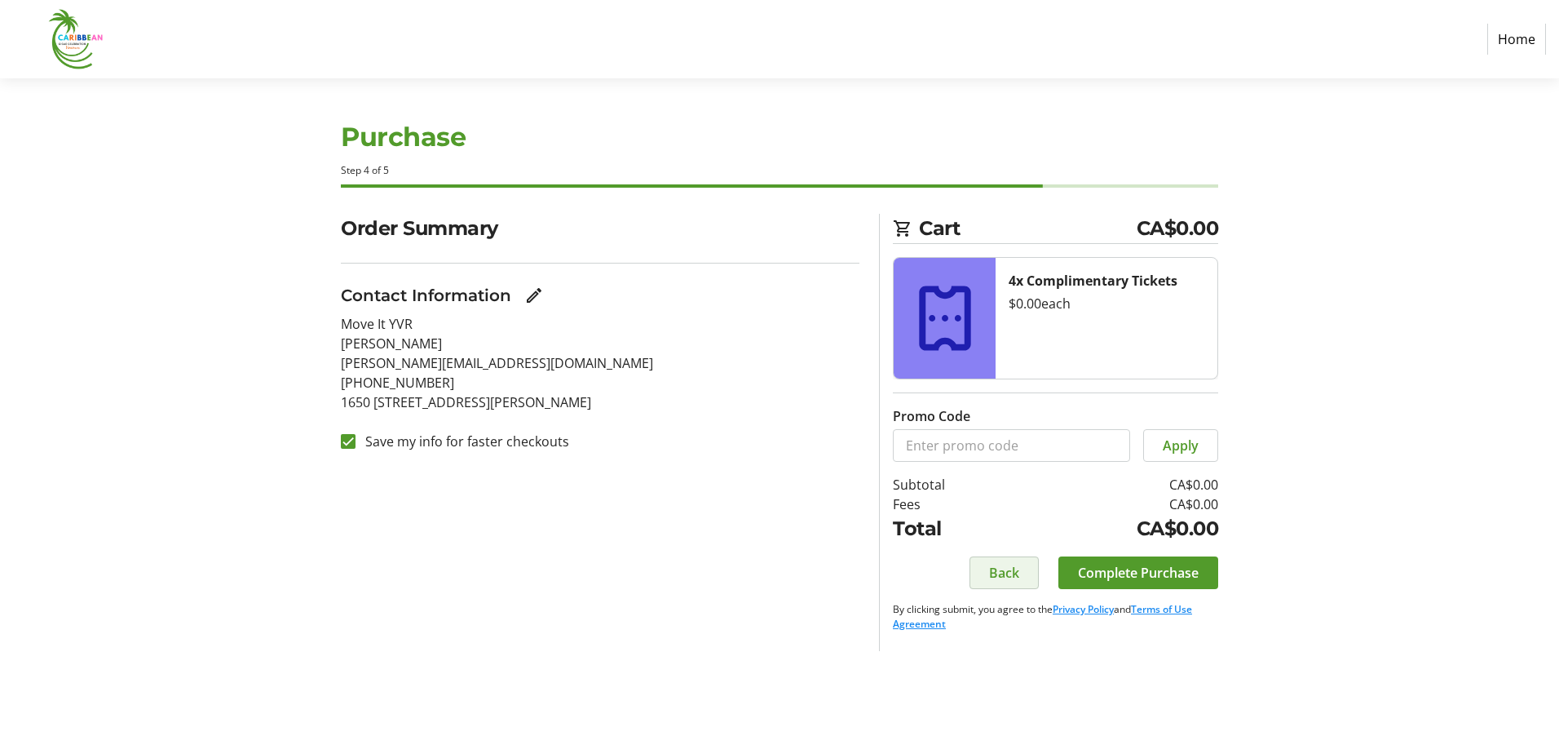
click at [979, 577] on span at bounding box center [1005, 572] width 68 height 39
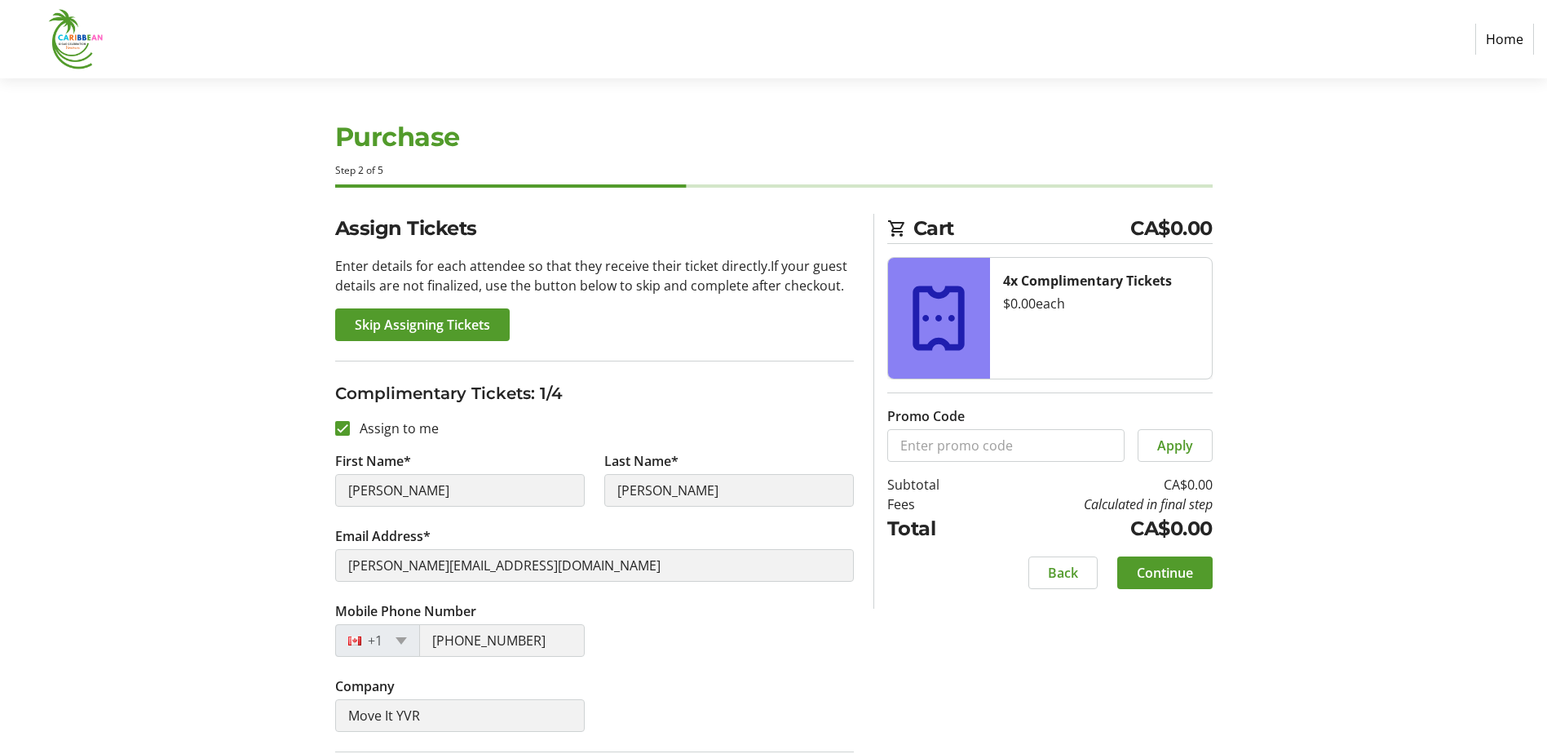
click at [1046, 570] on button "Back" at bounding box center [1062, 572] width 69 height 33
select select "BC"
select select "CA"
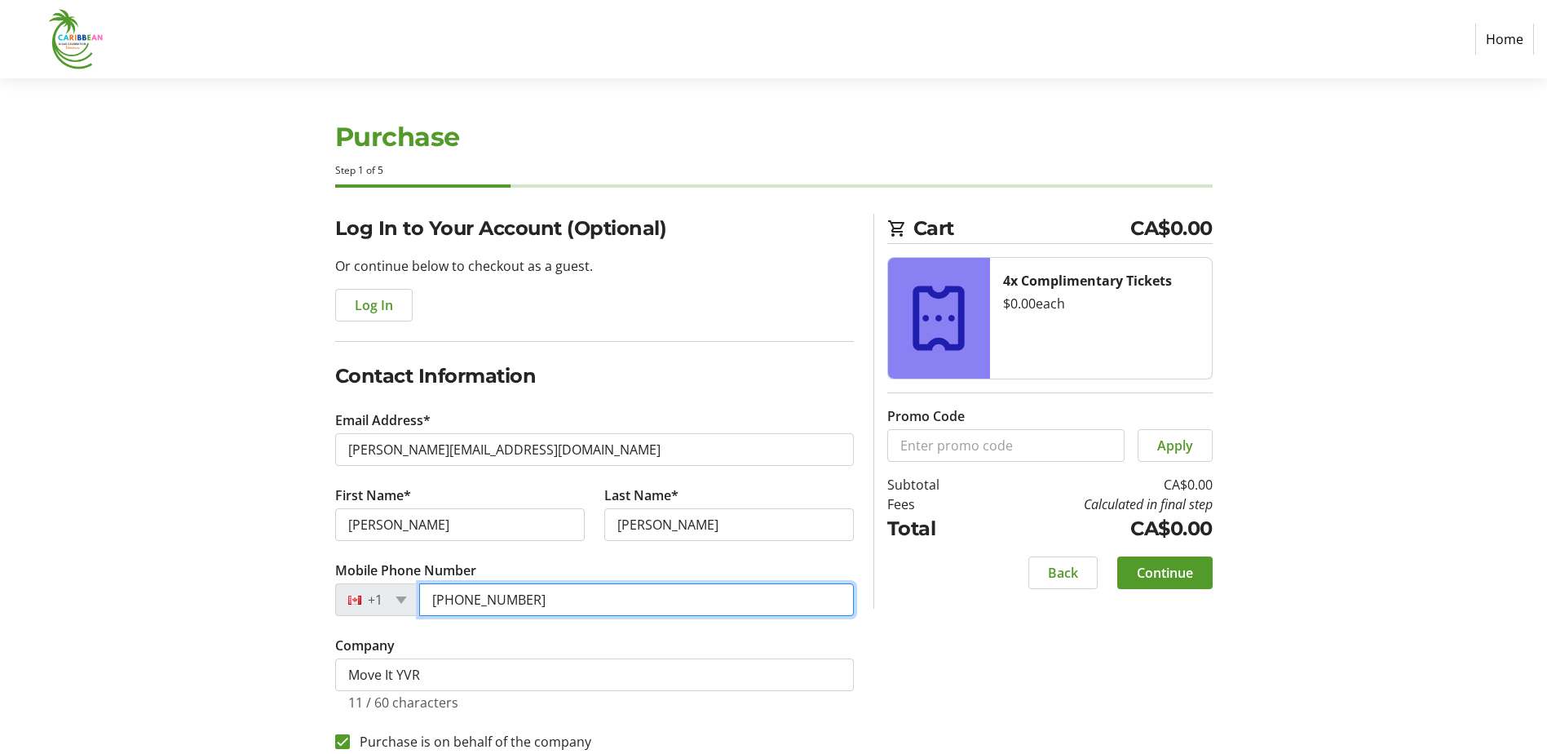
drag, startPoint x: 541, startPoint y: 599, endPoint x: 367, endPoint y: 613, distance: 174.3
click at [361, 610] on div "[PHONE_NUMBER]" at bounding box center [594, 599] width 519 height 33
click at [213, 639] on section "Purchase Step 1 of 5 Cart CA$0.00 4x Complimentary Tickets $0.00 each Promo Cod…" at bounding box center [773, 572] width 1547 height 989
click at [1125, 573] on span at bounding box center [1164, 572] width 95 height 39
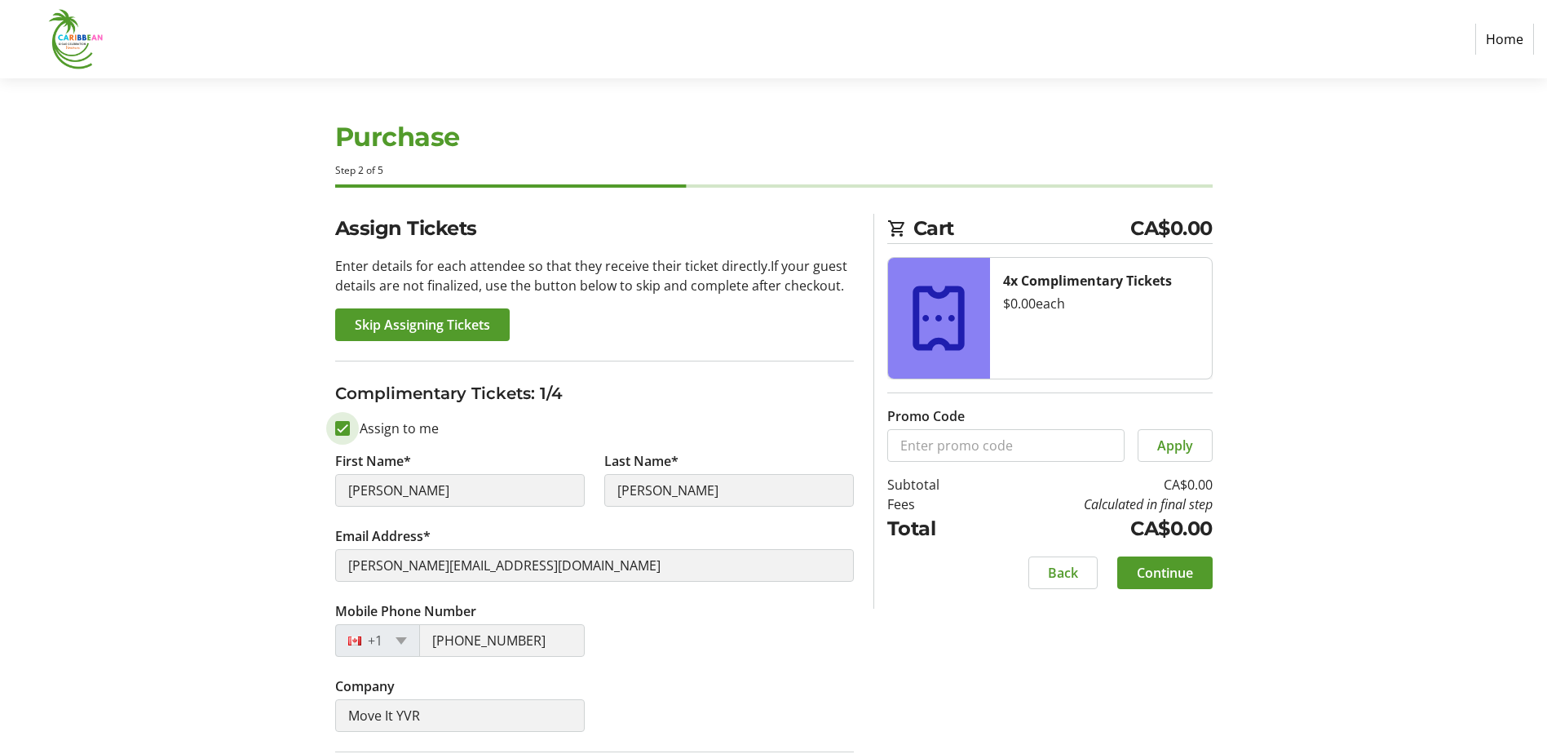
click at [335, 428] on input "Assign to me" at bounding box center [342, 428] width 15 height 15
checkbox input "false"
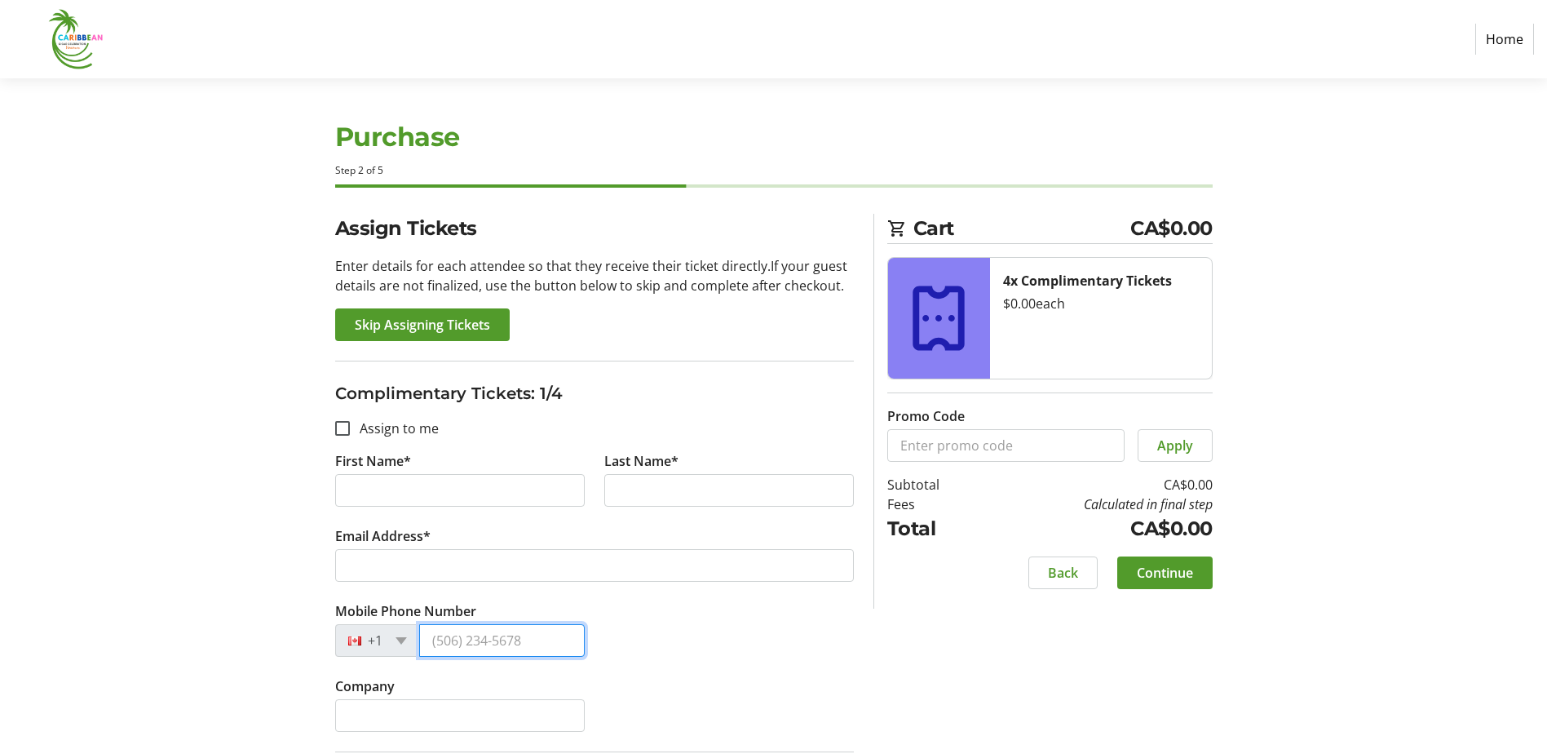
click at [529, 649] on input "Mobile Phone Number" at bounding box center [502, 640] width 166 height 33
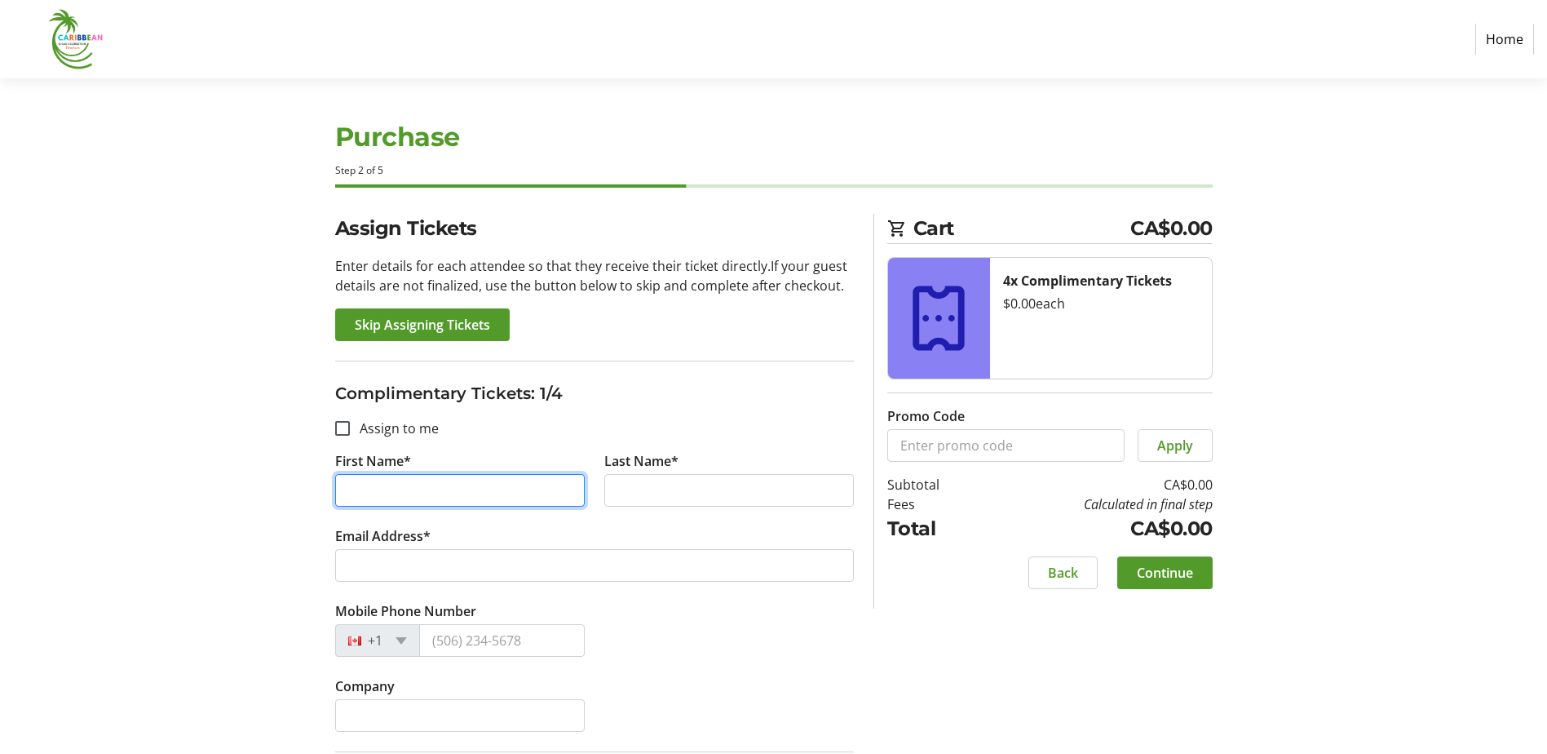
click at [343, 489] on input "First Name*" at bounding box center [460, 490] width 250 height 33
type input "[PERSON_NAME]"
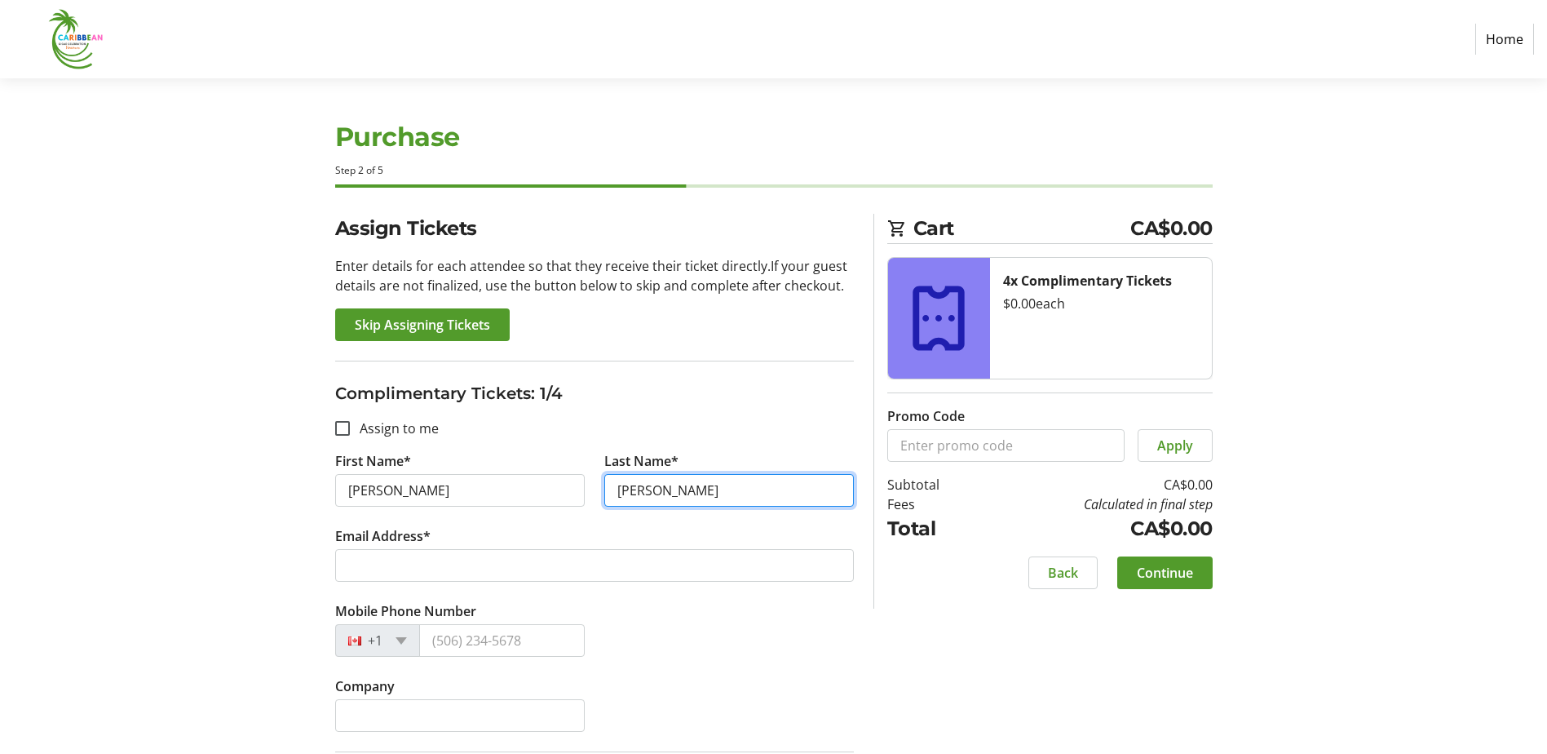
type input "[PERSON_NAME]"
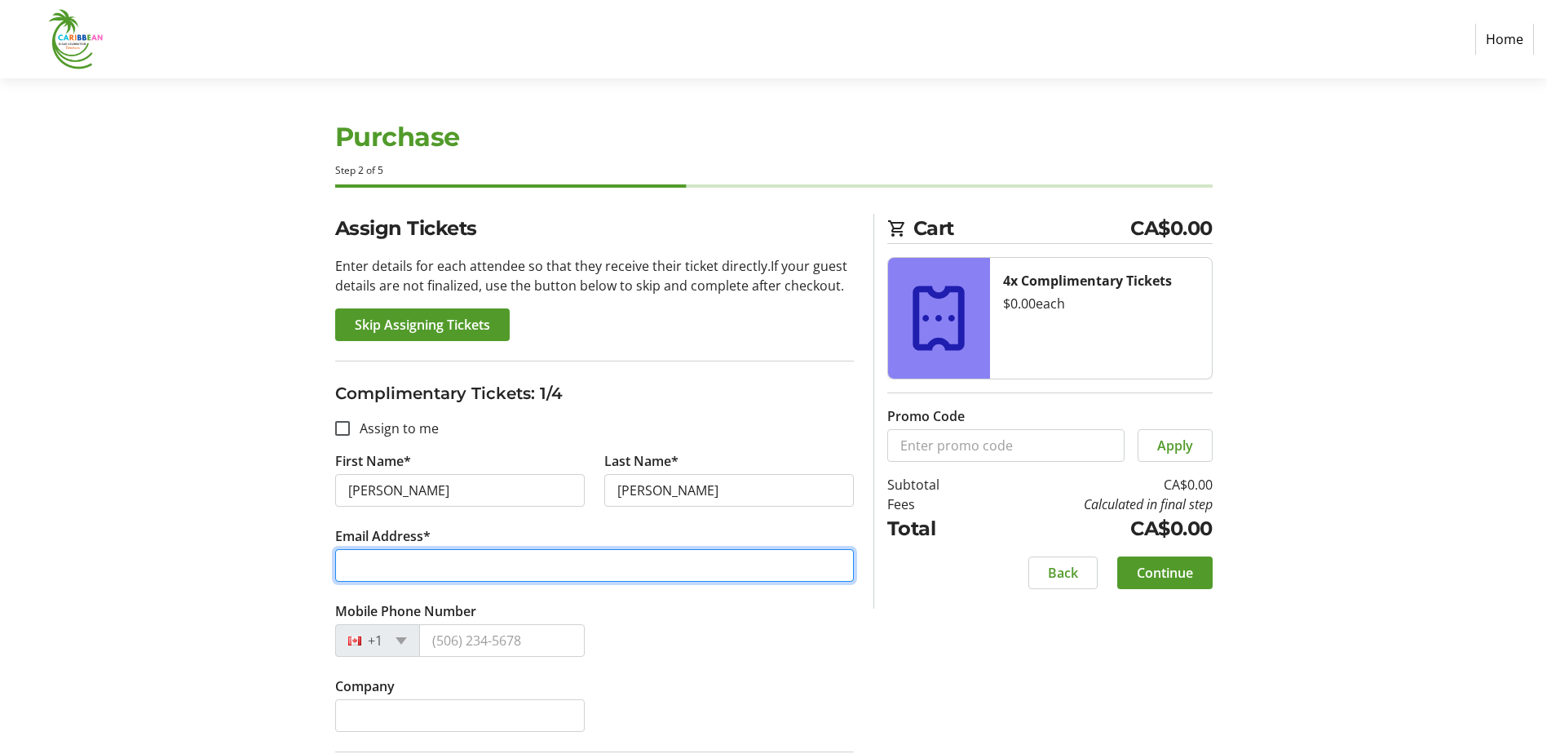
paste input "[PERSON_NAME][EMAIL_ADDRESS][DOMAIN_NAME]"
type input "[PERSON_NAME][EMAIL_ADDRESS][DOMAIN_NAME]"
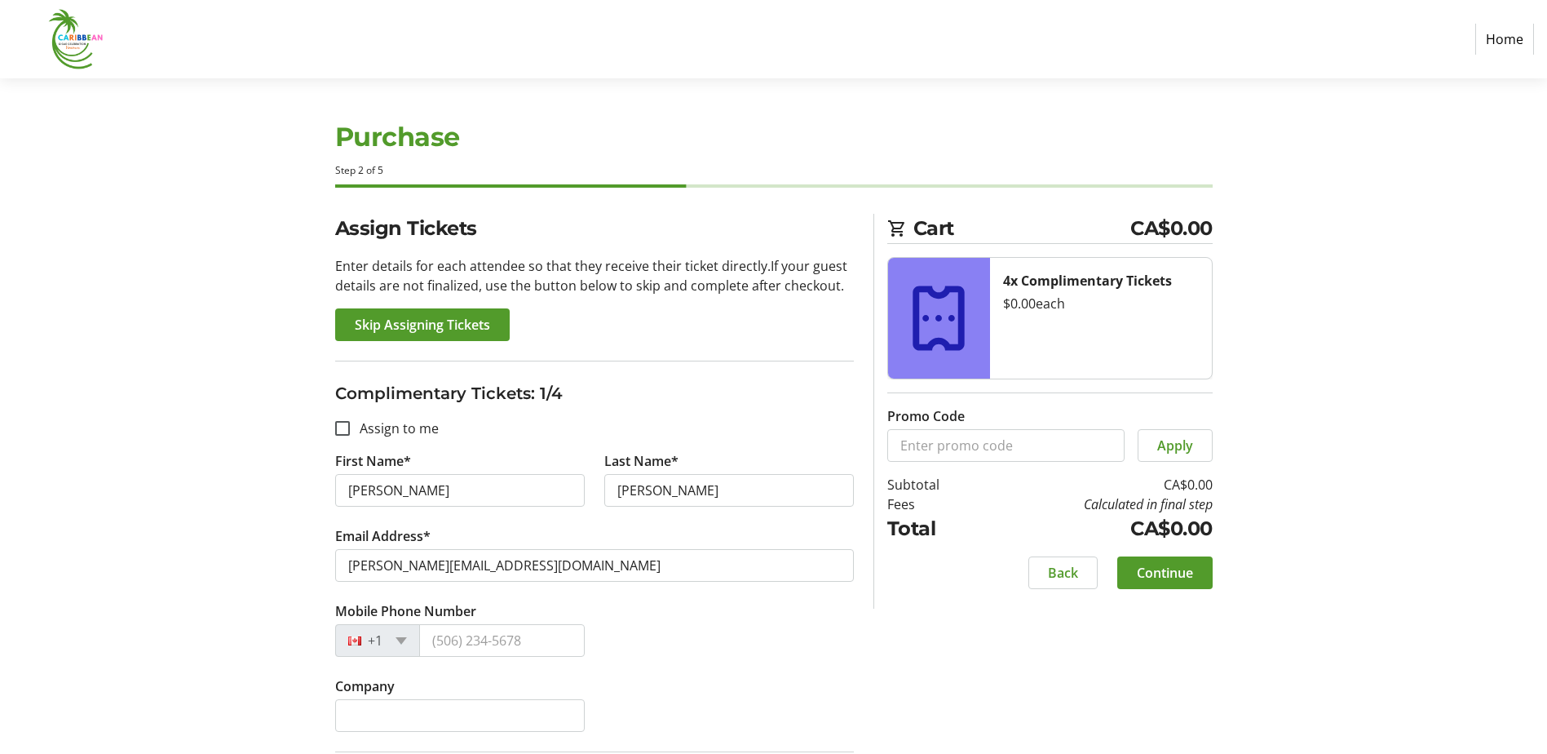
click at [745, 673] on div "Mobile Phone Number +1" at bounding box center [594, 638] width 538 height 75
click at [1141, 564] on span "Continue" at bounding box center [1165, 573] width 56 height 20
